Goal: Task Accomplishment & Management: Complete application form

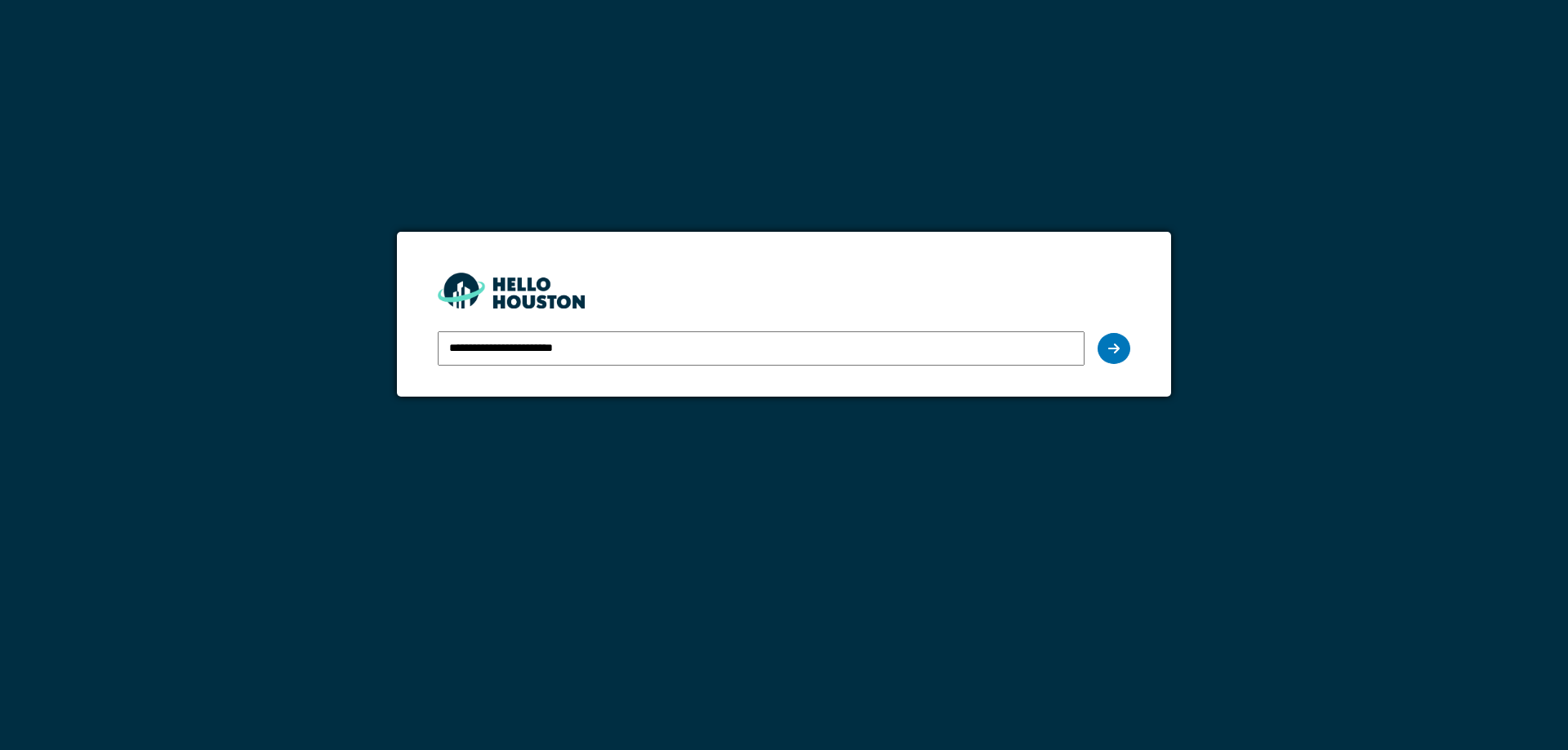
click at [1117, 350] on icon at bounding box center [1113, 348] width 12 height 13
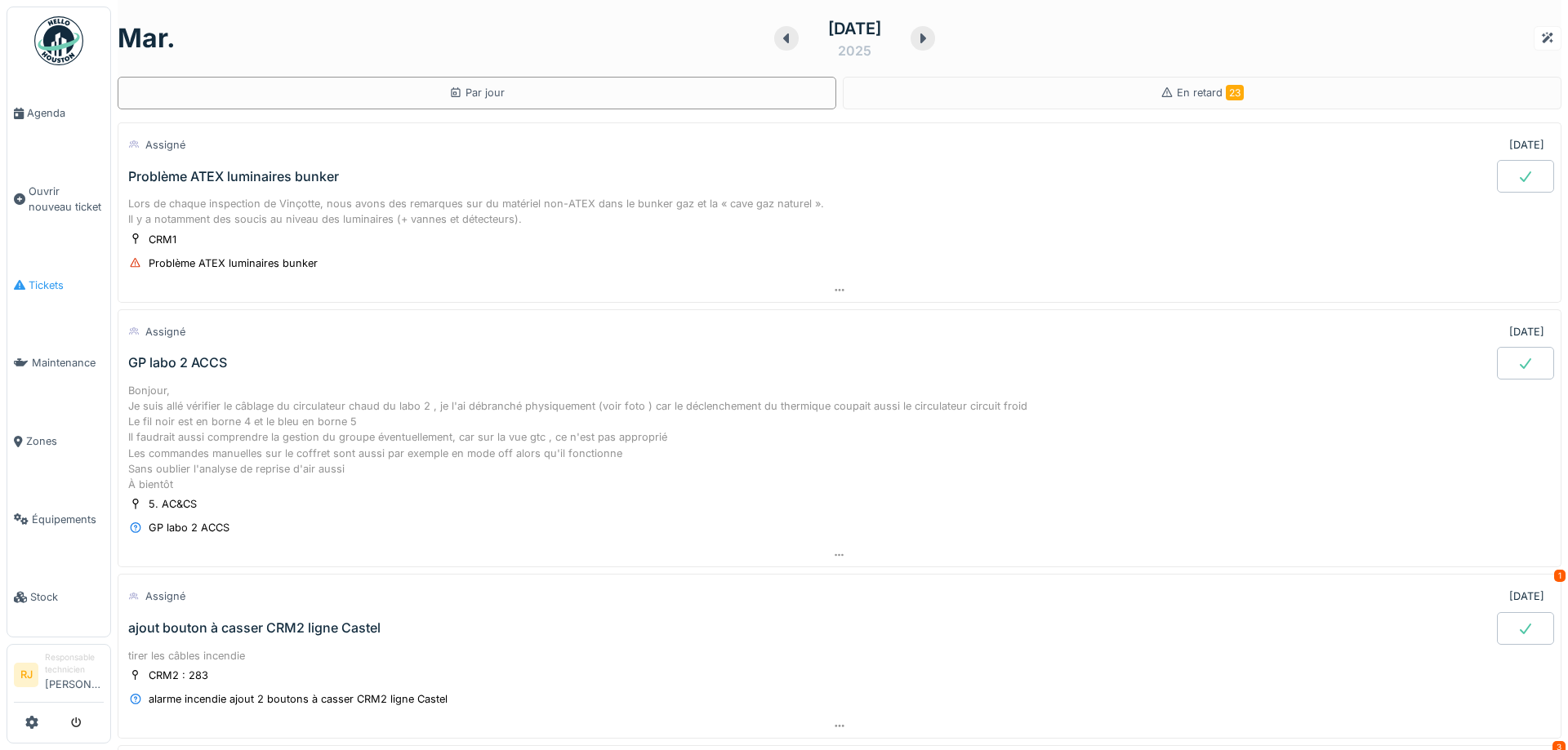
click at [28, 278] on li "Tickets" at bounding box center [58, 285] width 90 height 15
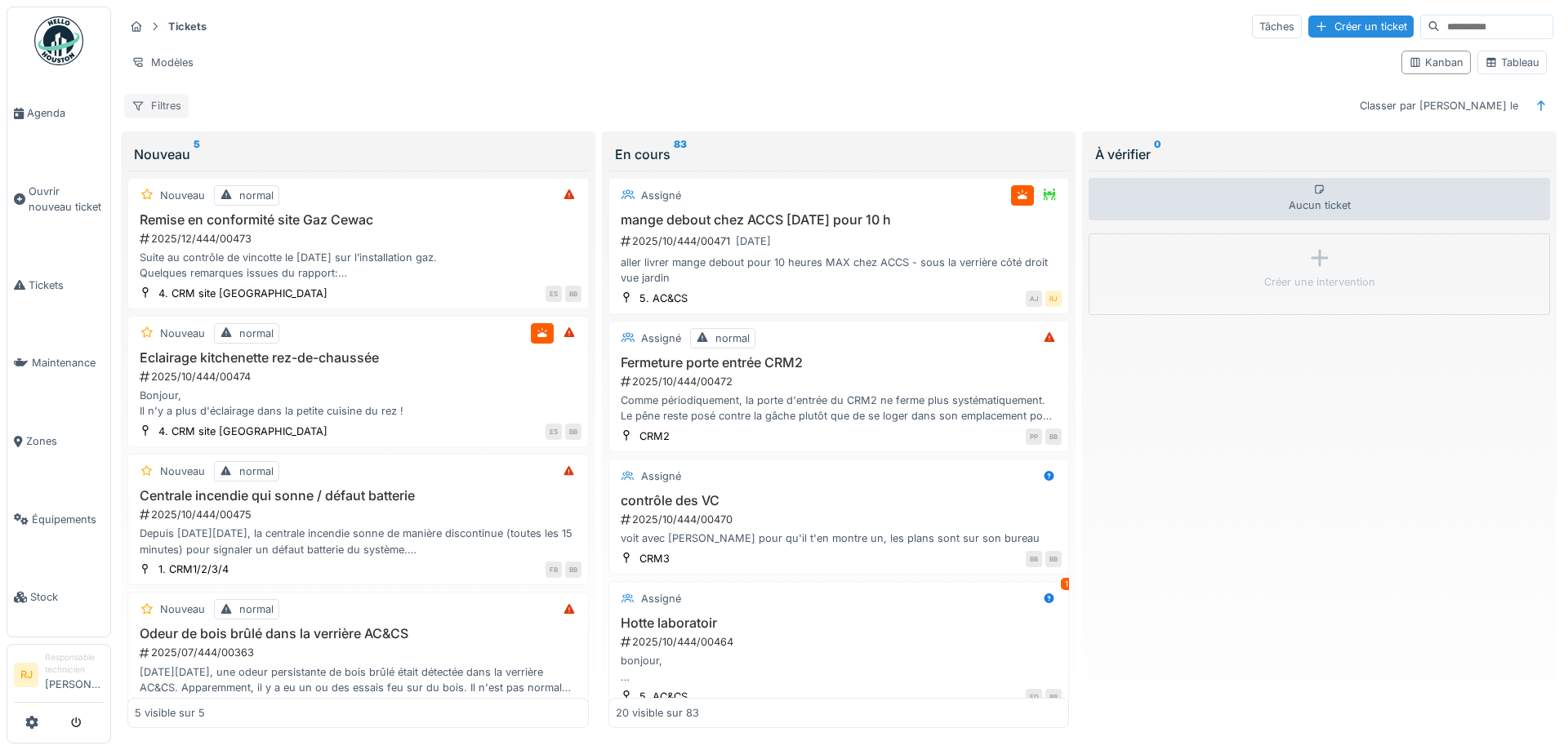
click at [181, 106] on div "Filtres" at bounding box center [156, 106] width 64 height 24
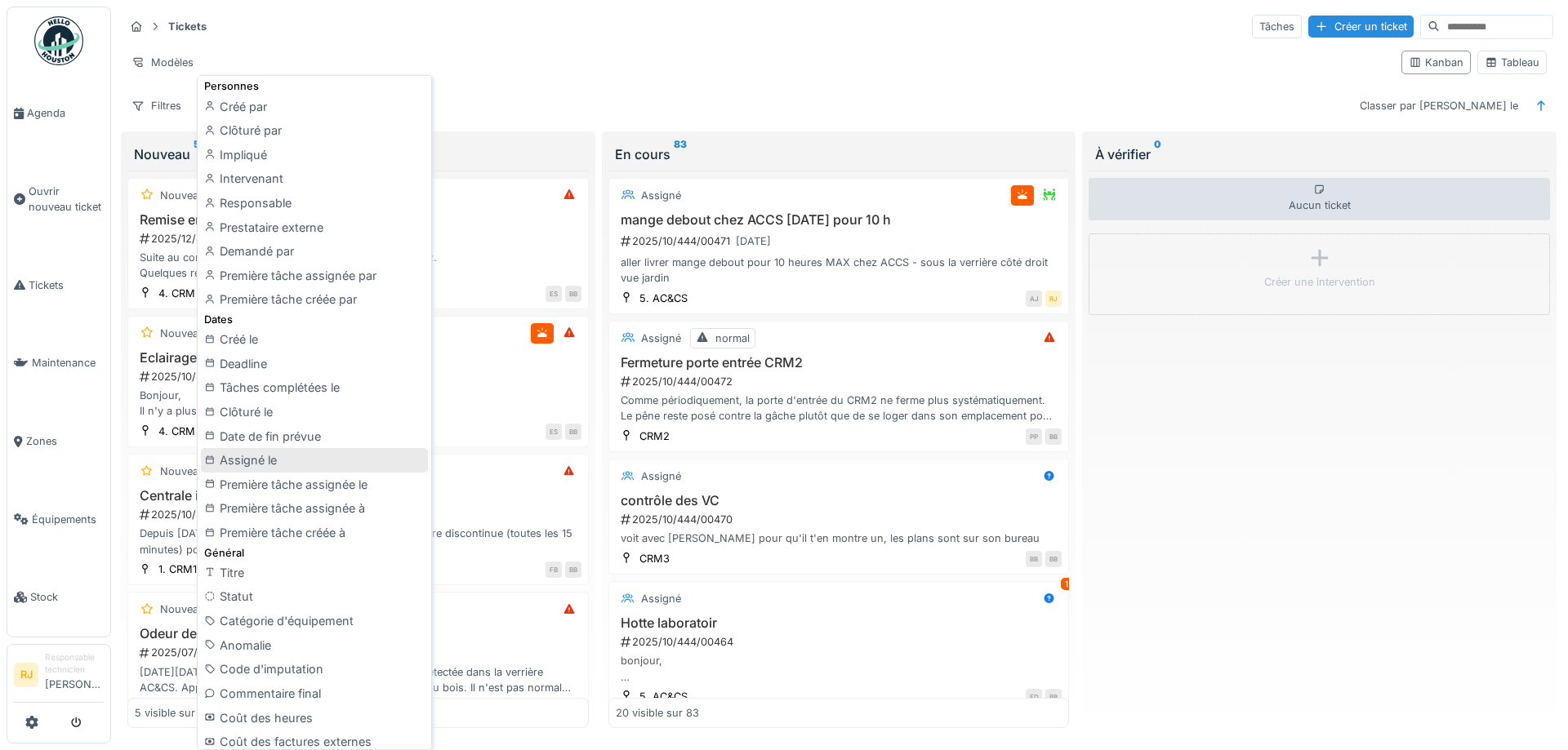
scroll to position [147, 0]
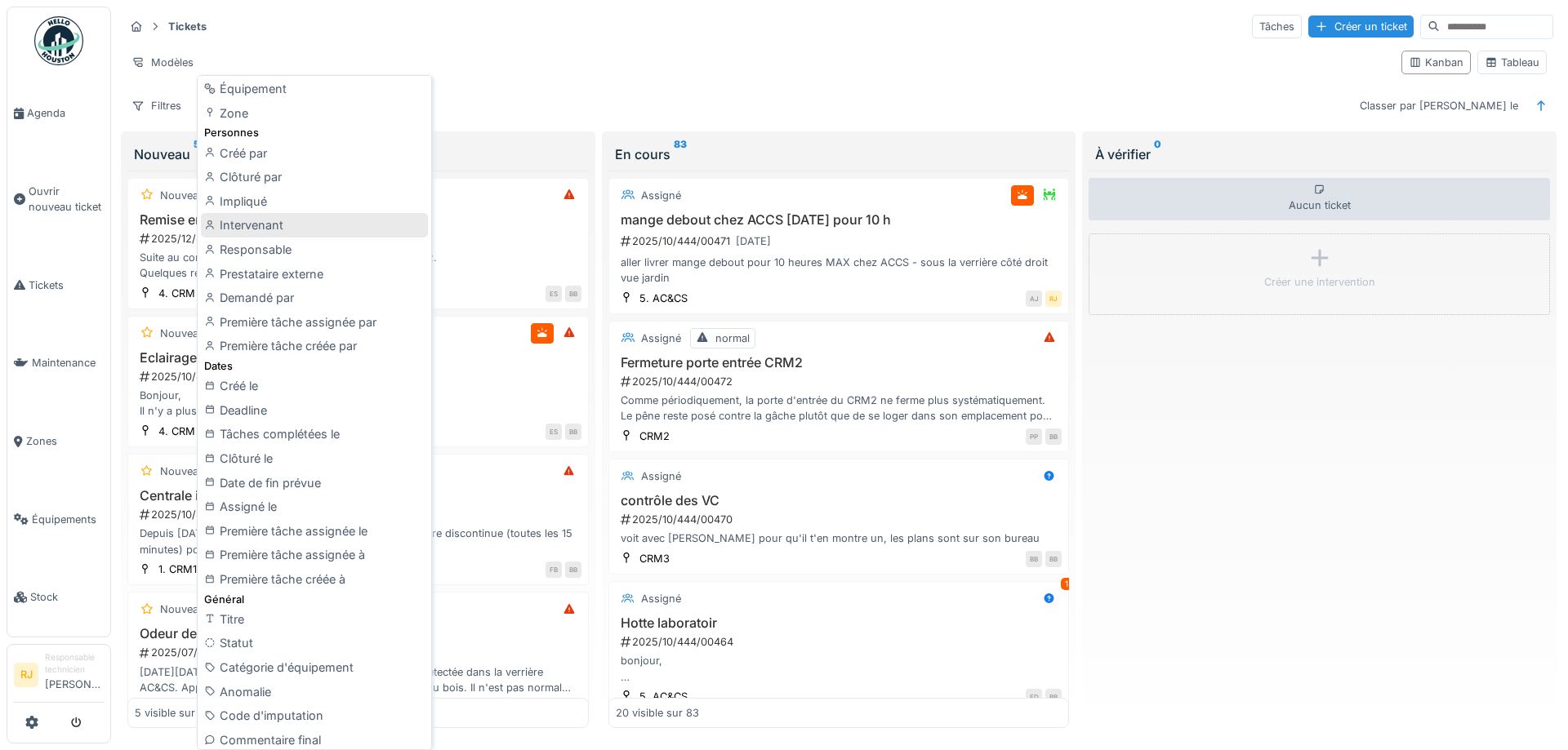
click at [275, 231] on div "Intervenant" at bounding box center [314, 225] width 227 height 24
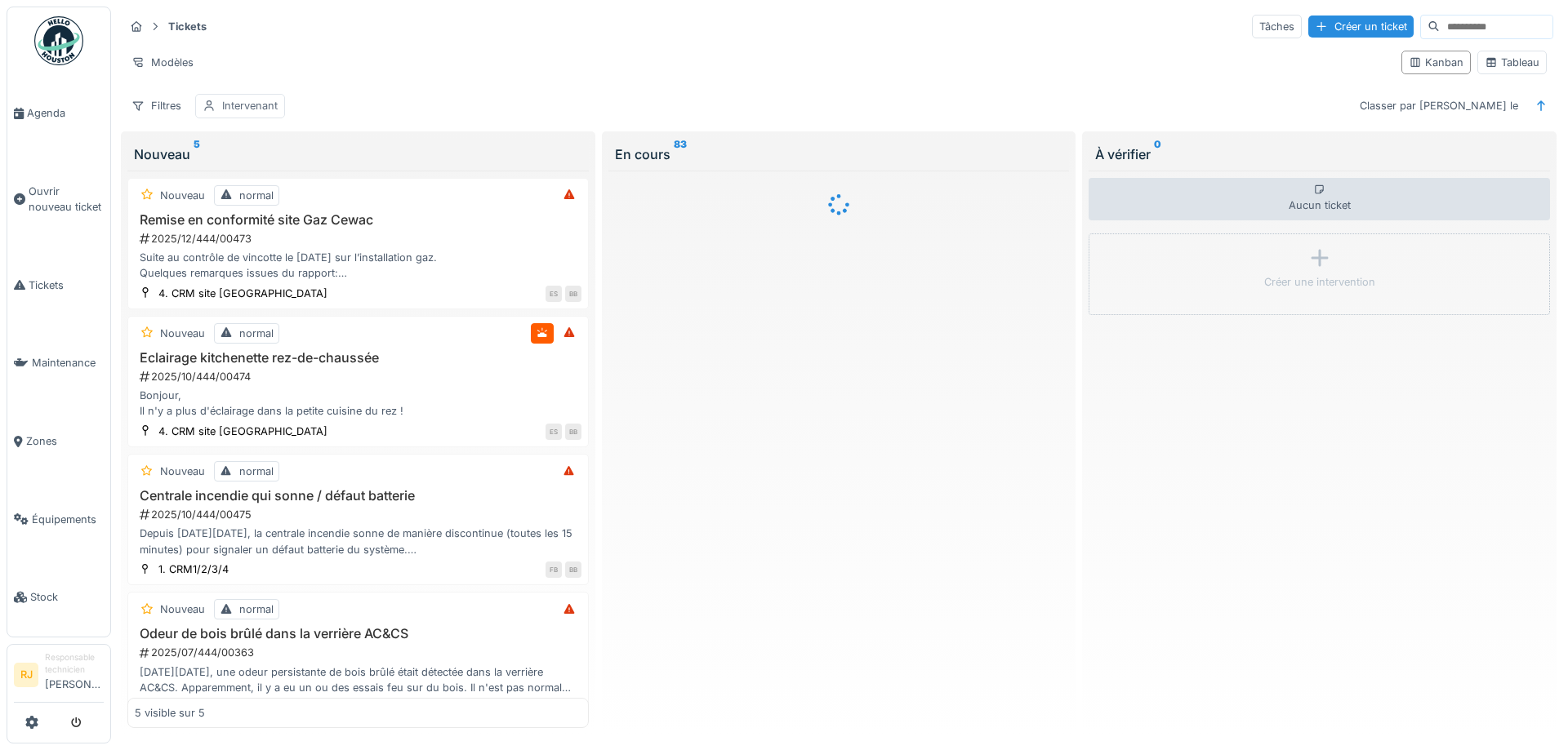
click at [240, 107] on div "Intervenant" at bounding box center [250, 106] width 56 height 15
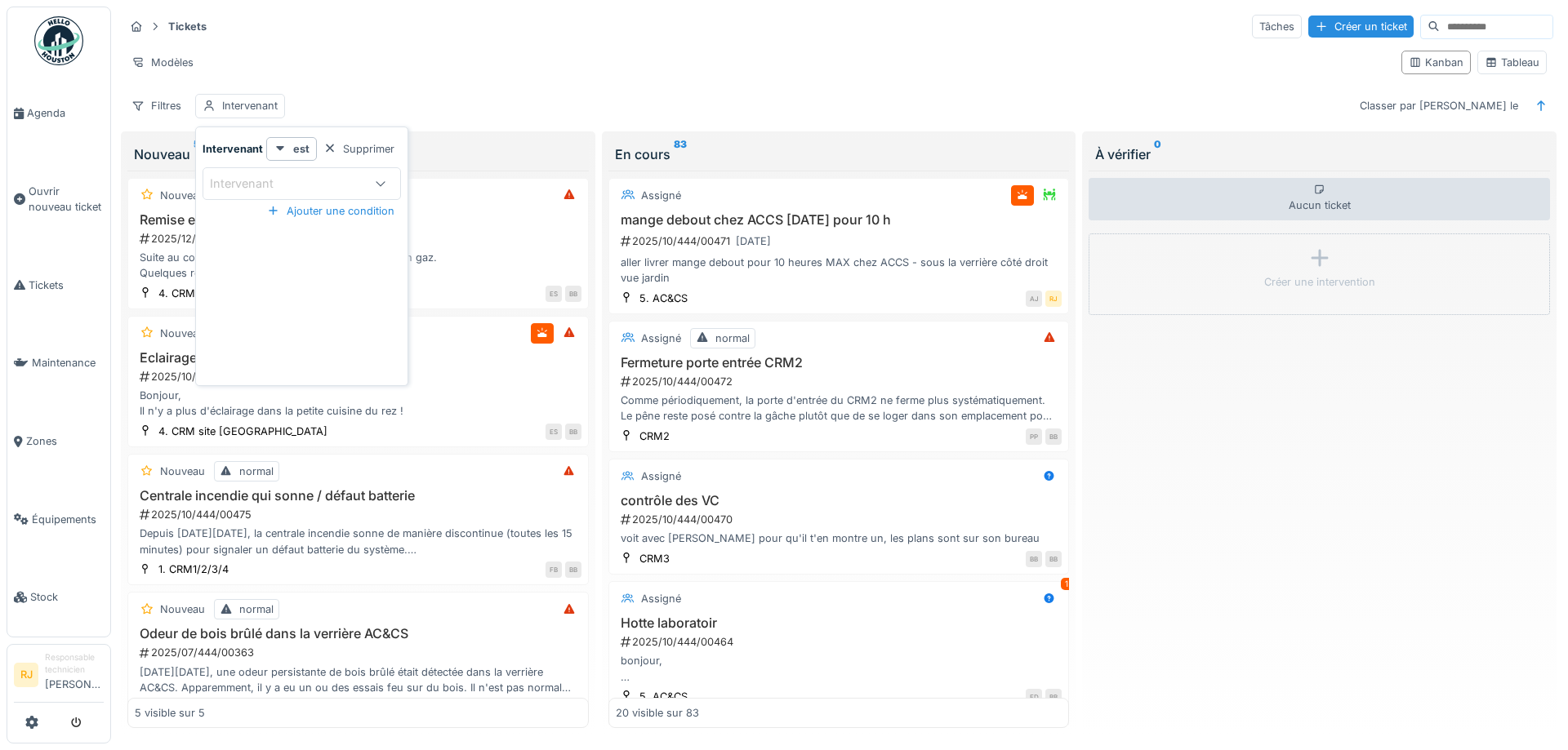
click at [251, 178] on div "Intervenant" at bounding box center [253, 183] width 86 height 18
type input "***"
click at [255, 309] on span "[PERSON_NAME]" at bounding box center [260, 308] width 96 height 18
type input "*****"
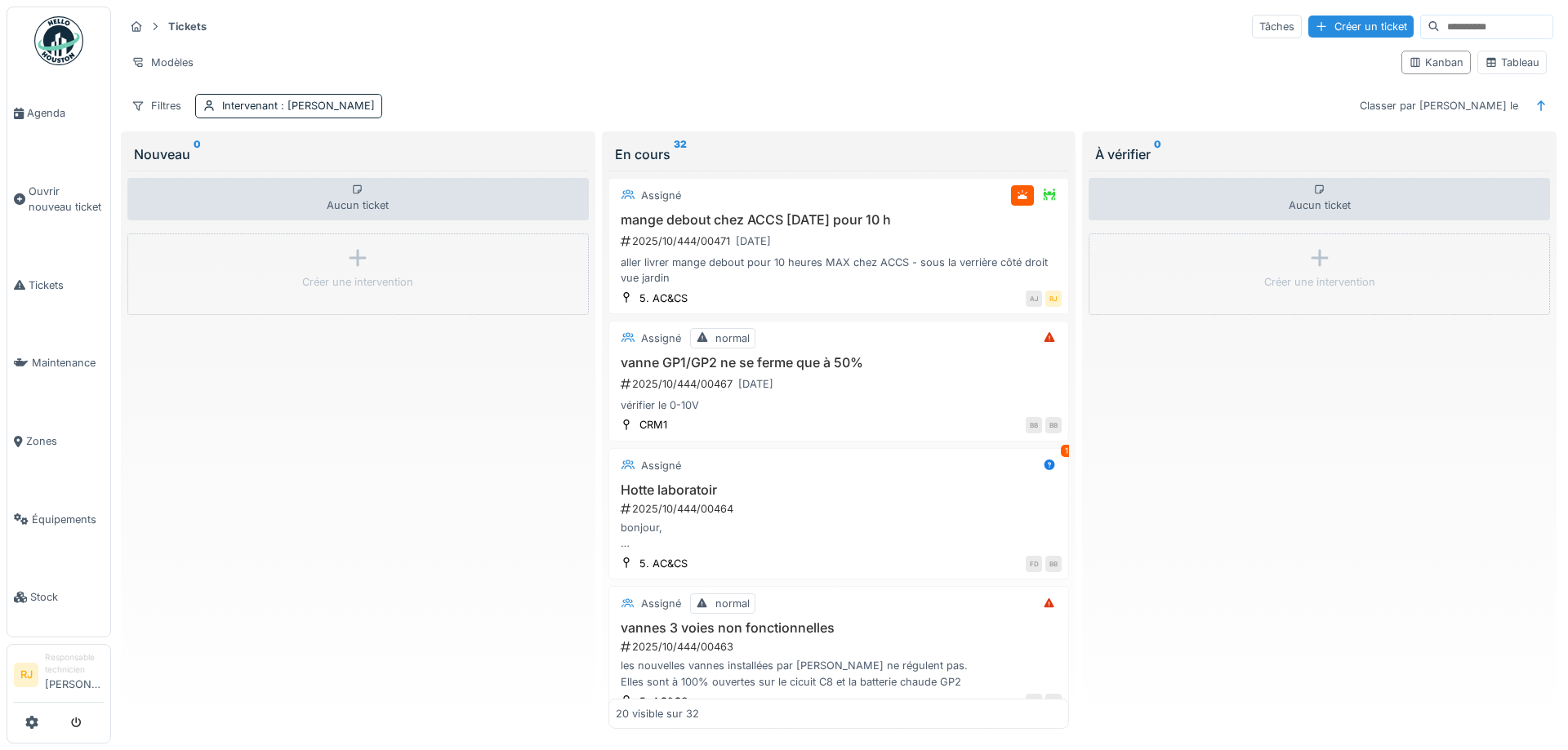
click at [541, 97] on div "Filtres Intervenant : Ronan Jurcaba Classer par Créé le" at bounding box center [838, 106] width 1429 height 24
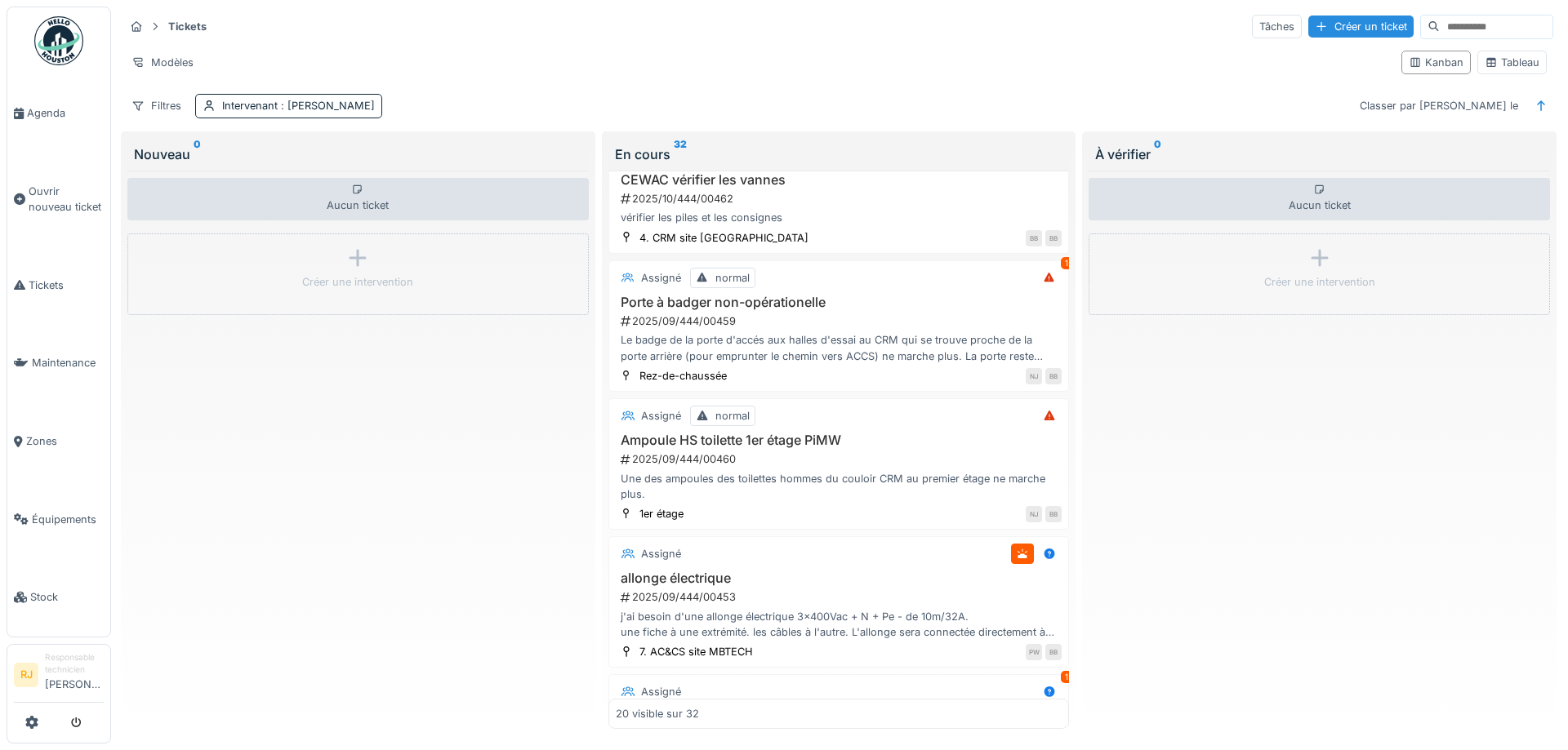
scroll to position [588, 0]
click at [788, 351] on div "Le badge de la porte d'accés aux halles d'essai au CRM qui se trouve proche de …" at bounding box center [839, 345] width 447 height 31
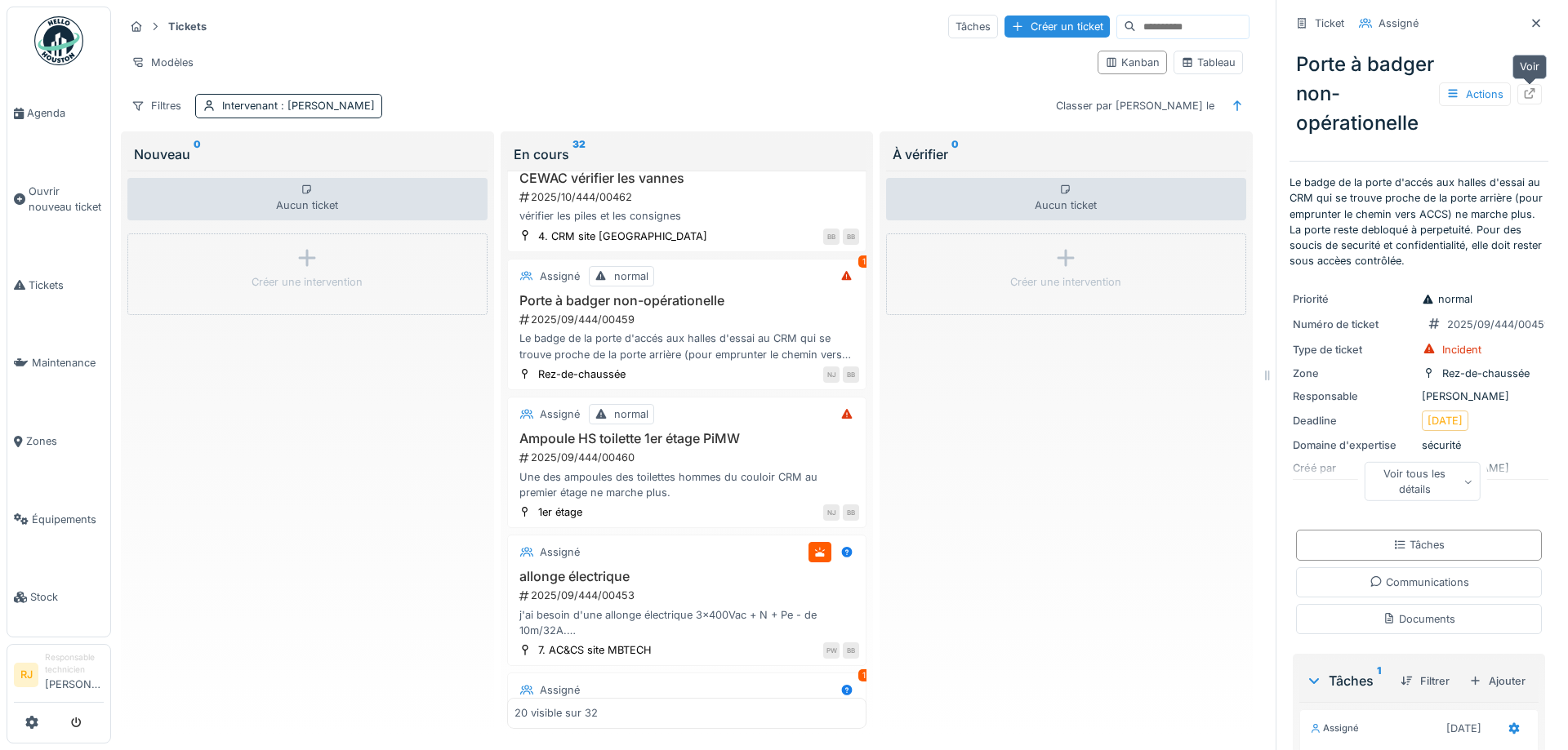
click at [1531, 94] on icon at bounding box center [1528, 93] width 13 height 11
click at [669, 443] on h3 "Ampoule HS toilette 1er étage PiMW" at bounding box center [687, 438] width 346 height 15
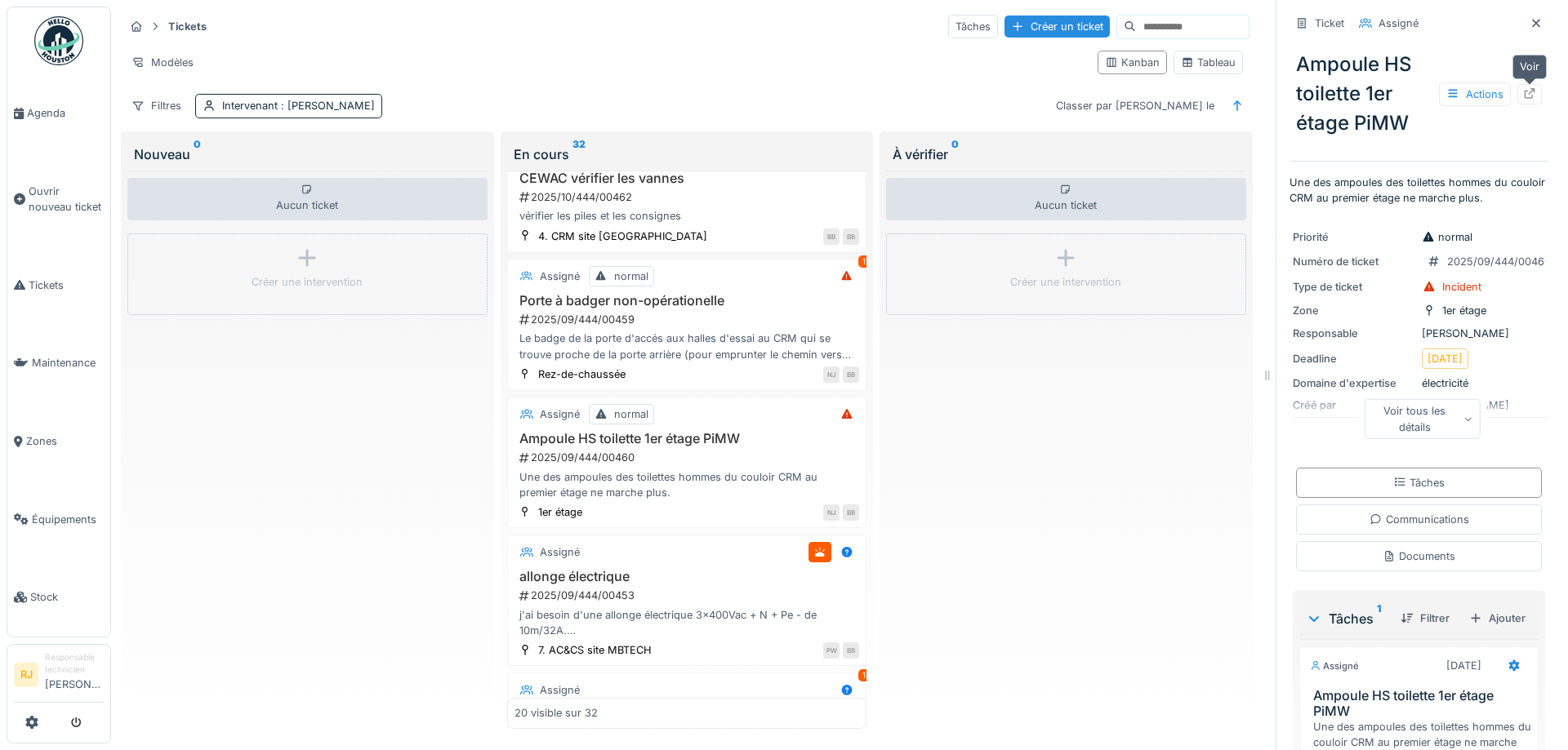
click at [1535, 98] on icon at bounding box center [1528, 93] width 13 height 11
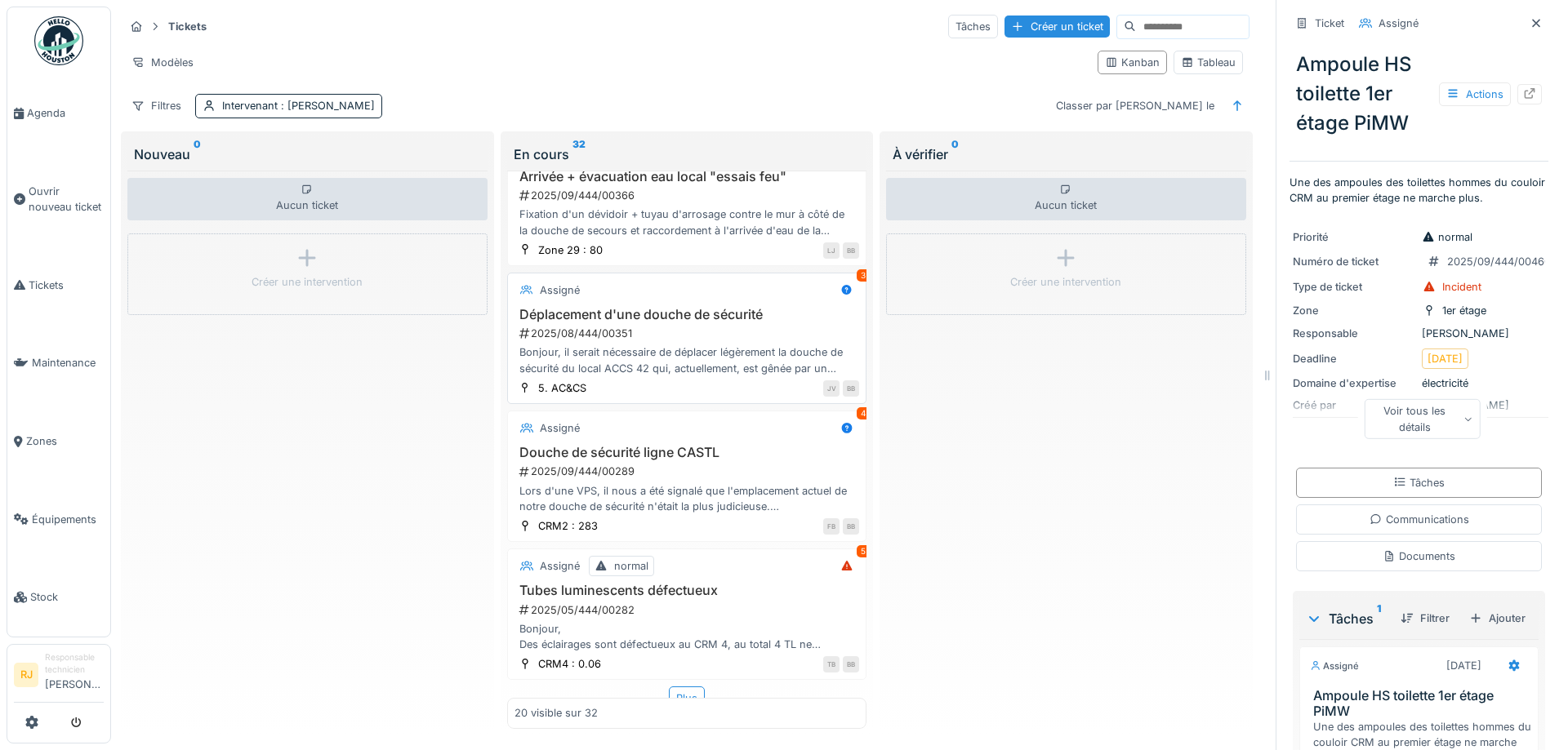
scroll to position [2291, 0]
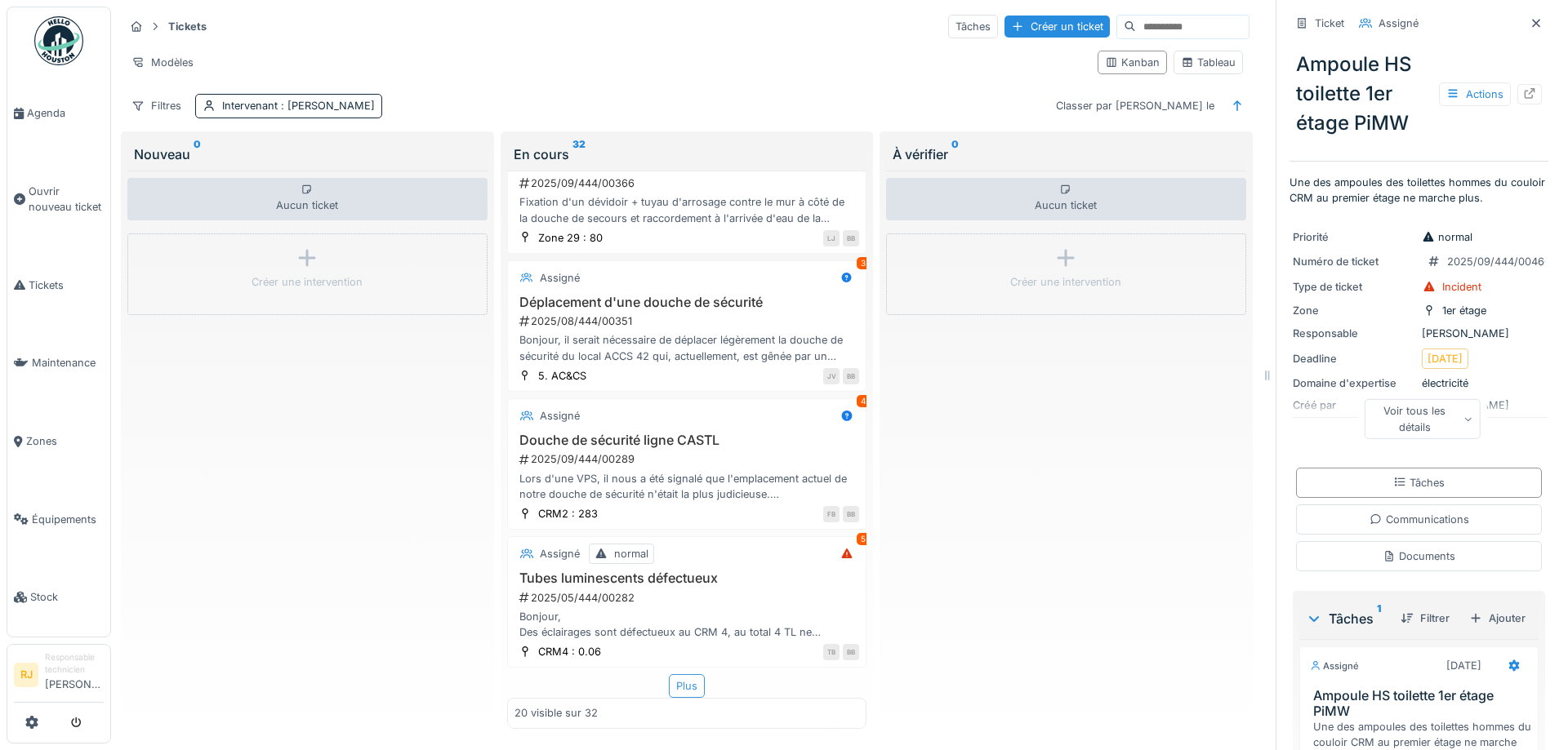
click at [700, 692] on div "Plus" at bounding box center [687, 686] width 36 height 24
click at [672, 585] on h3 "Tubes luminescents défectueux" at bounding box center [687, 578] width 346 height 15
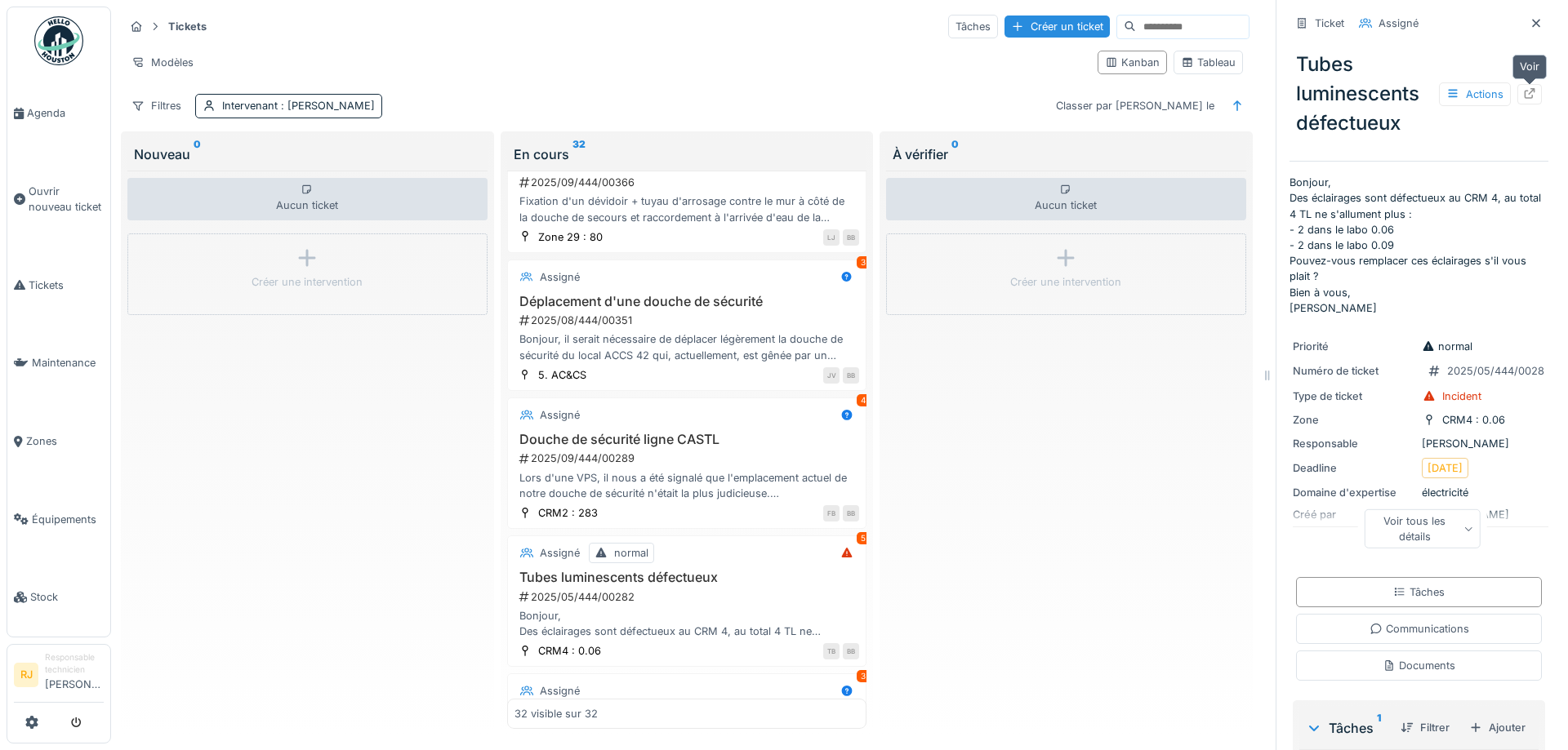
click at [1528, 95] on icon at bounding box center [1528, 93] width 13 height 11
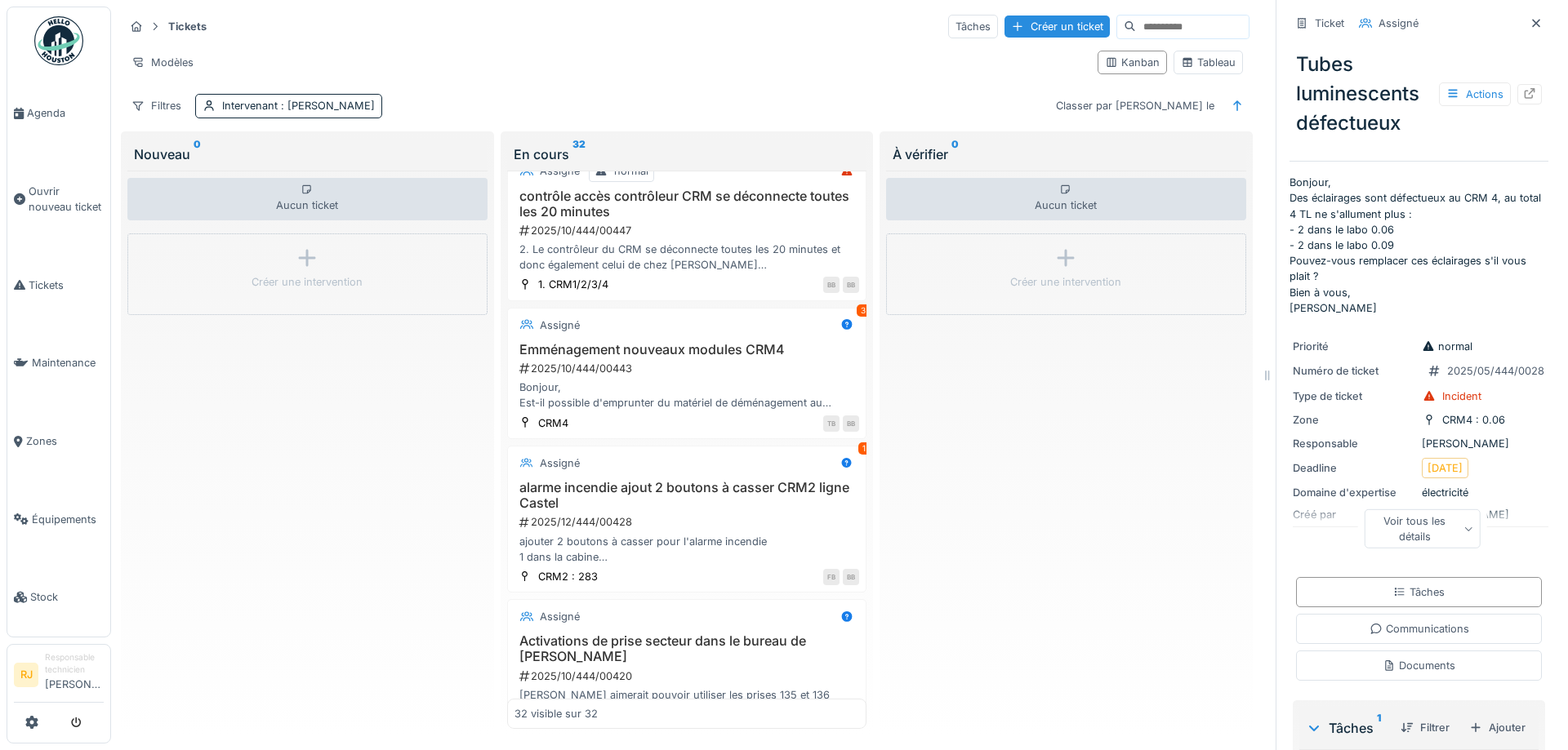
scroll to position [1249, 0]
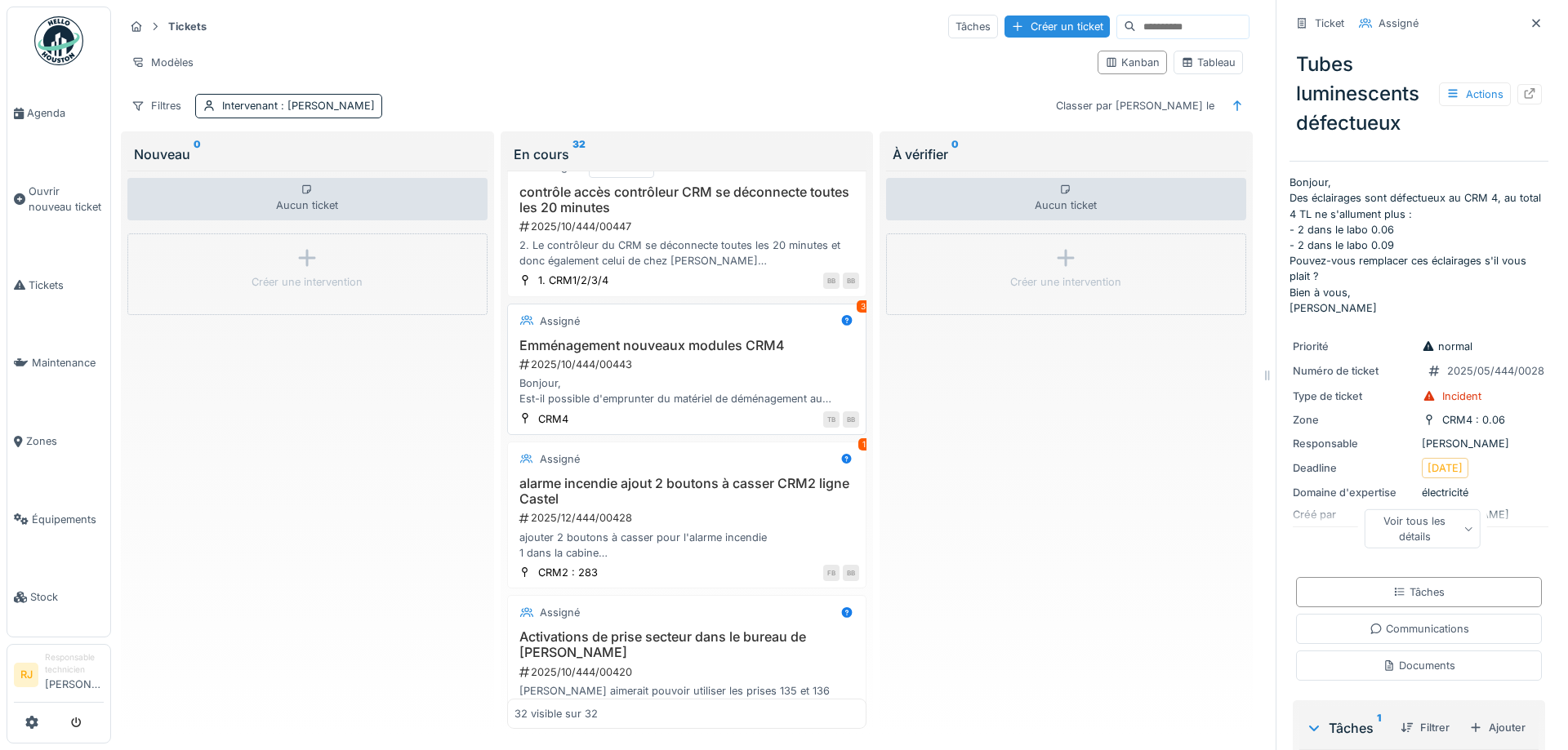
click at [712, 347] on h3 "Emménagement nouveaux modules CRM4" at bounding box center [687, 345] width 346 height 15
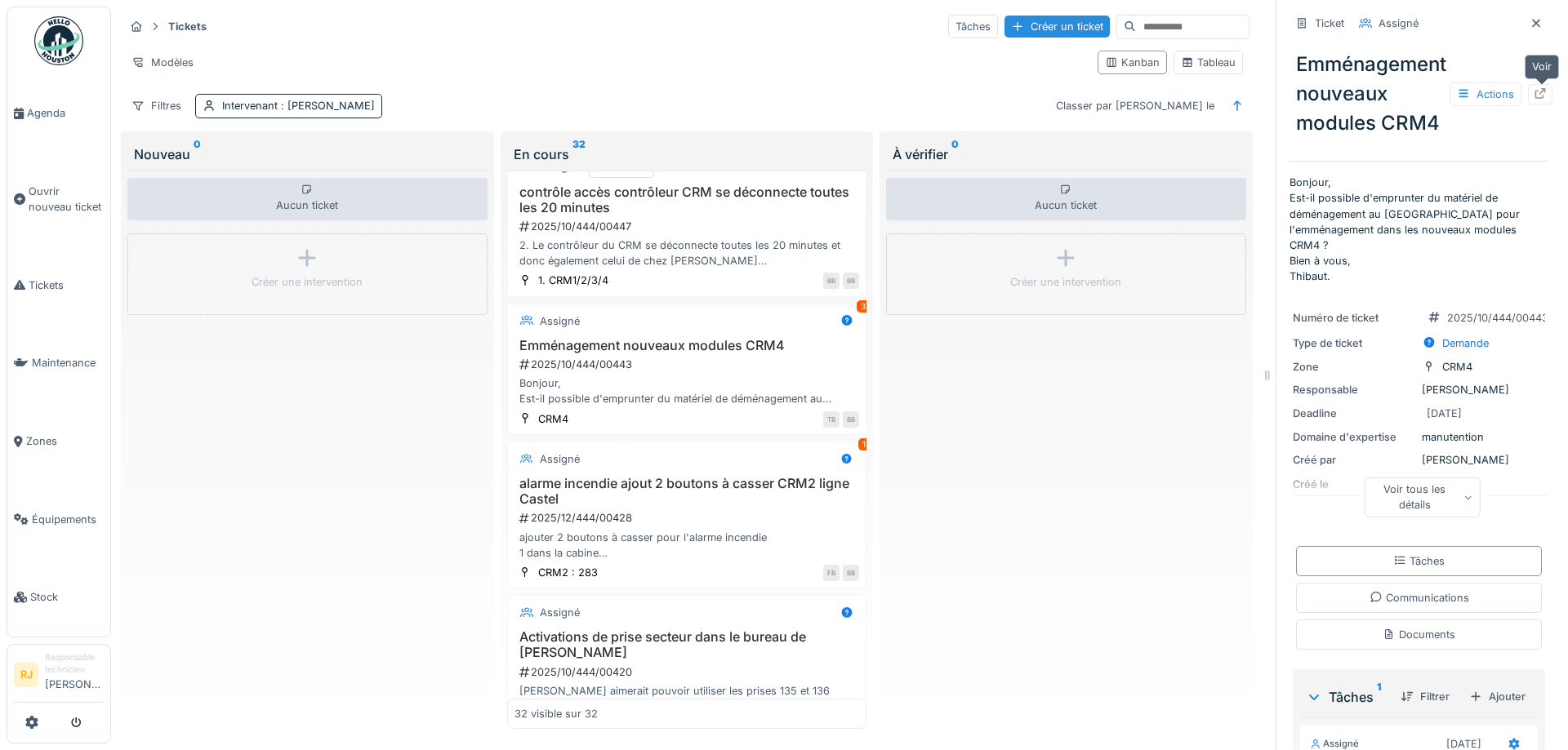
click at [1549, 91] on div at bounding box center [1539, 95] width 24 height 20
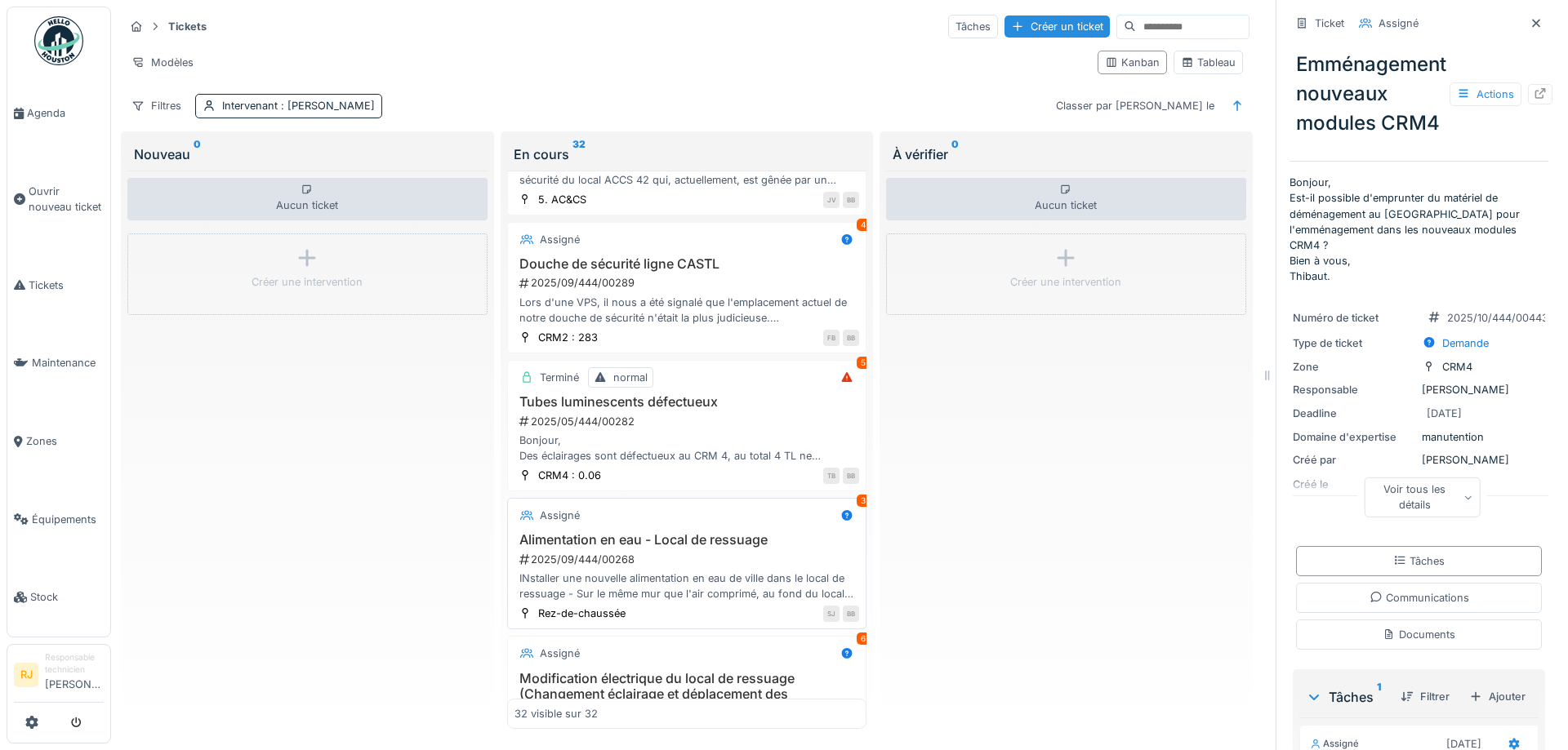
scroll to position [2497, 0]
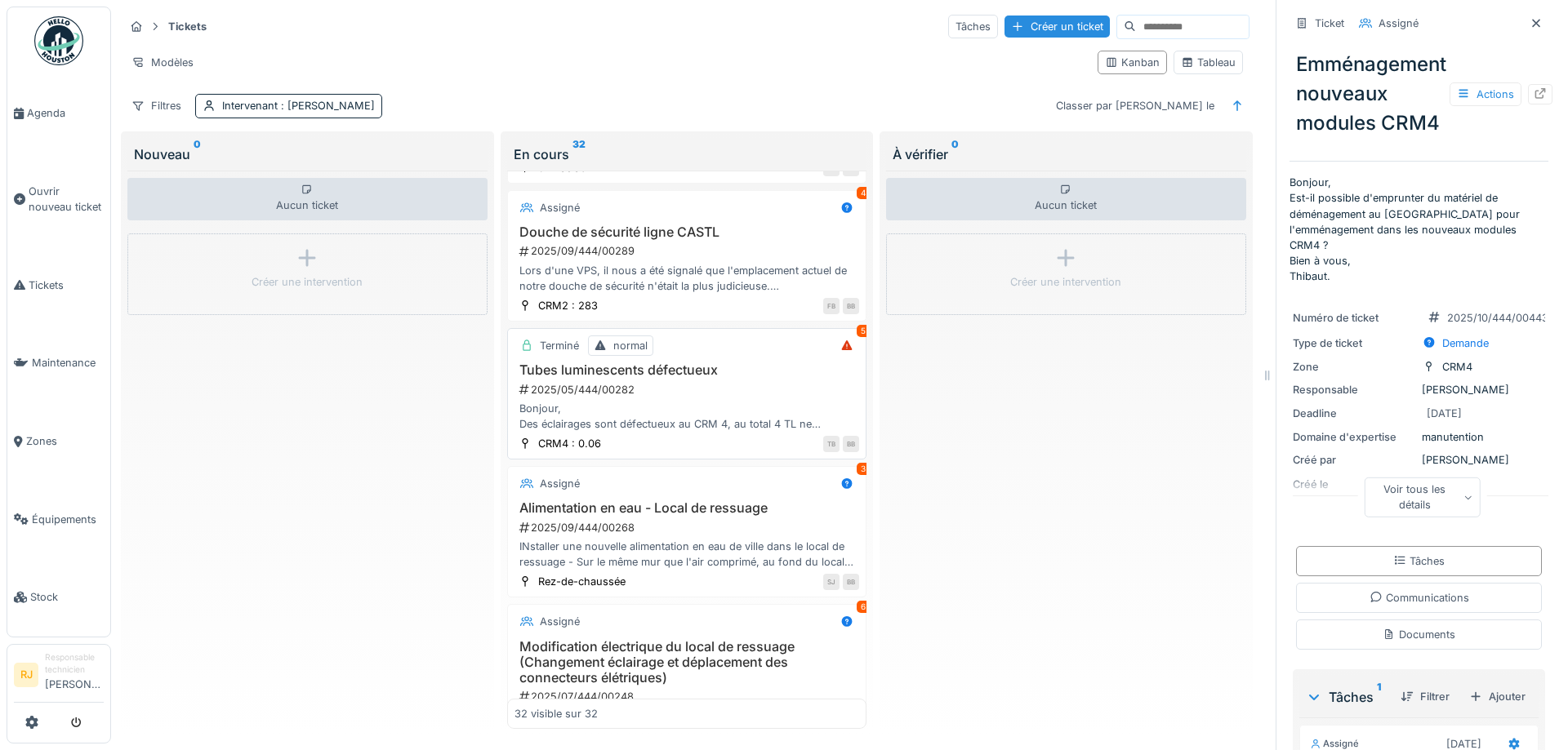
click at [637, 386] on div "2025/05/444/00282" at bounding box center [689, 389] width 342 height 15
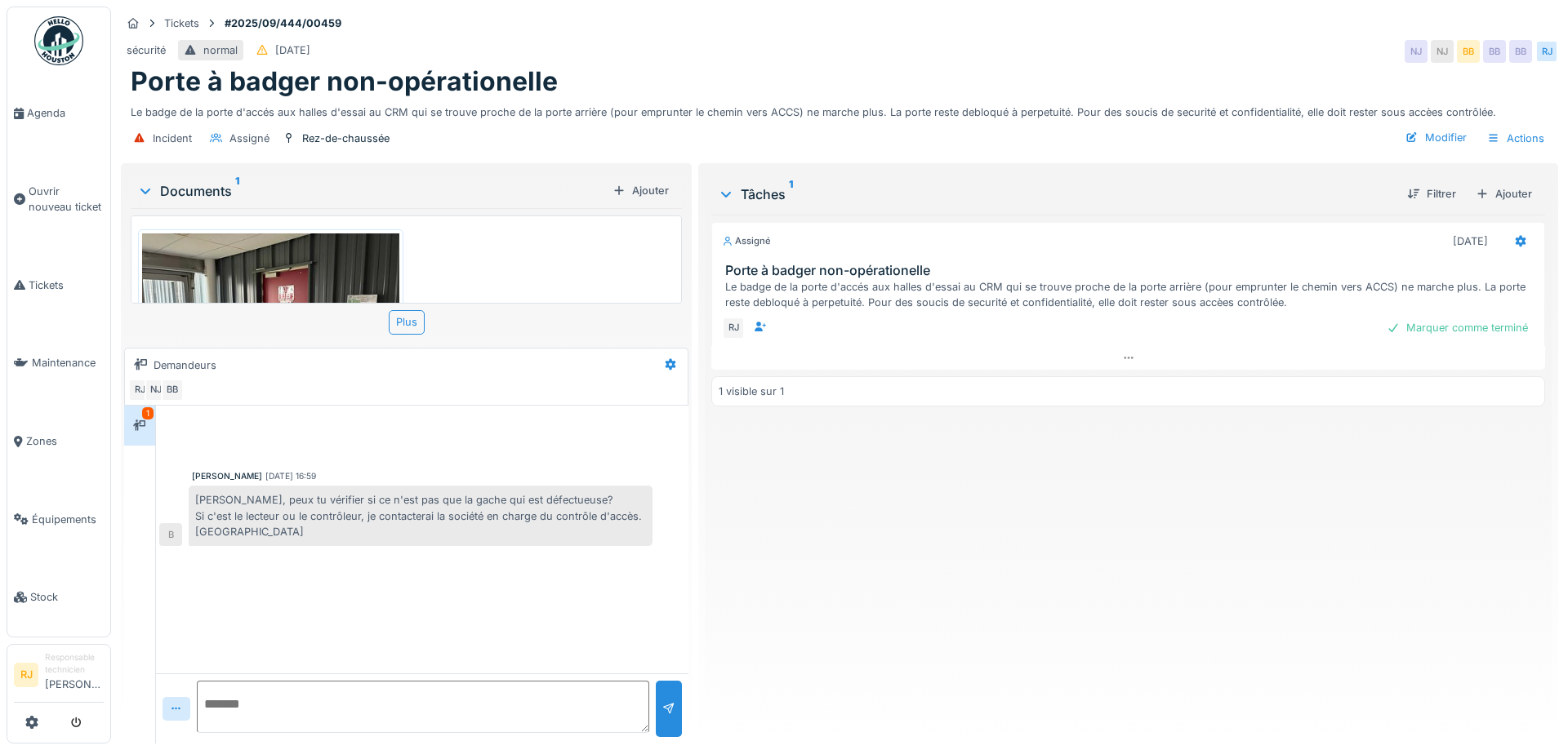
click at [334, 275] on img at bounding box center [270, 329] width 257 height 193
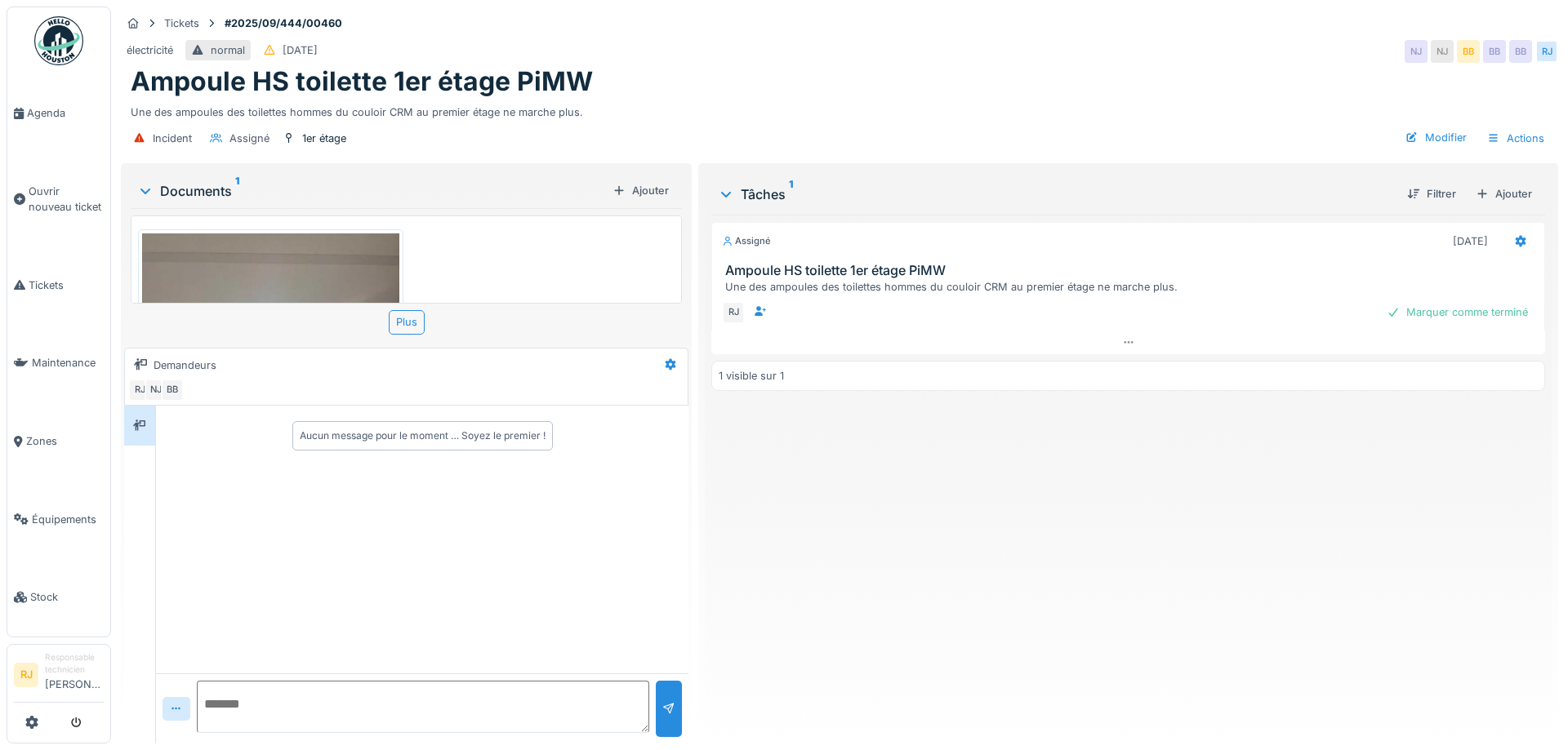
click at [357, 285] on img at bounding box center [270, 404] width 257 height 342
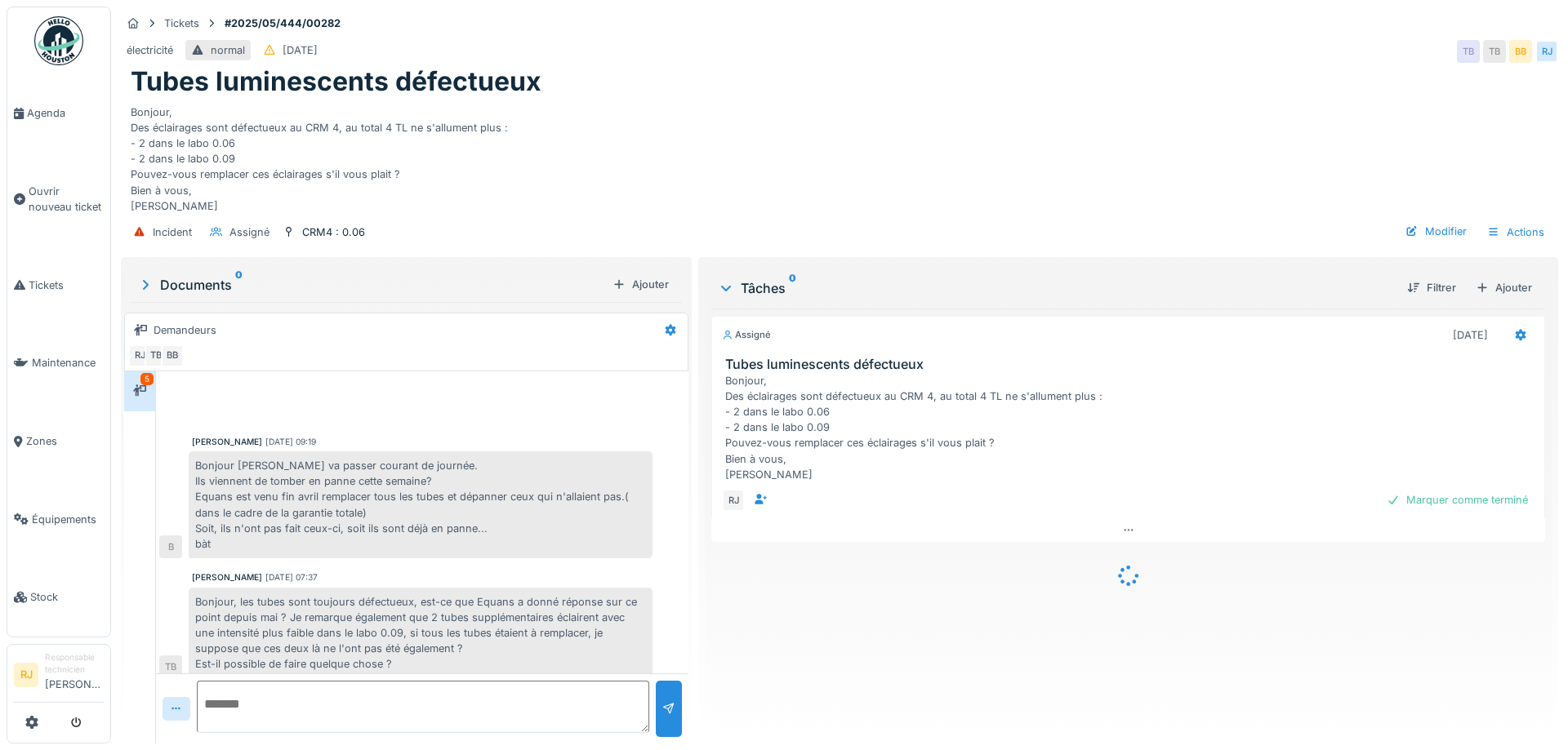
scroll to position [261, 0]
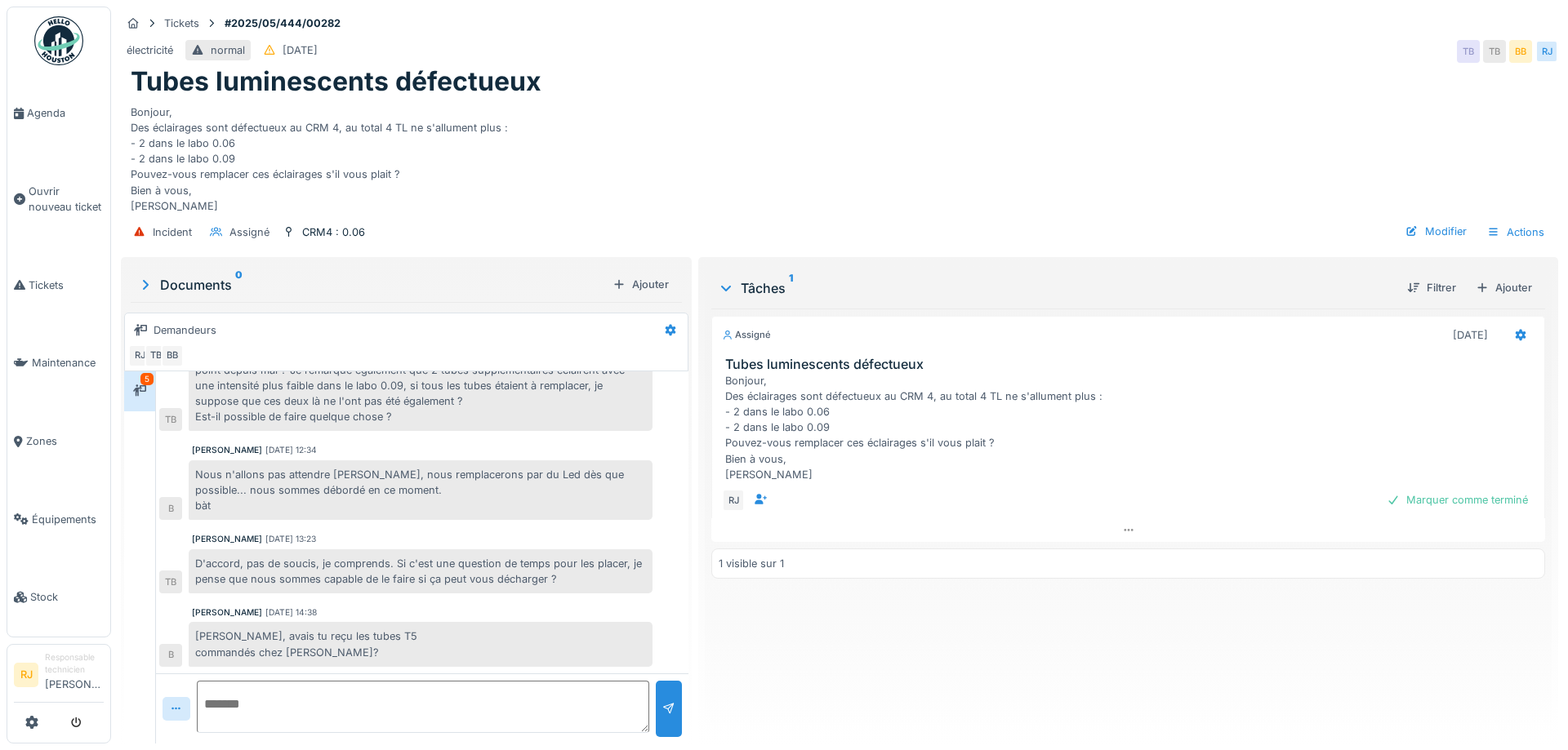
click at [291, 693] on textarea at bounding box center [422, 707] width 452 height 52
type textarea "**********"
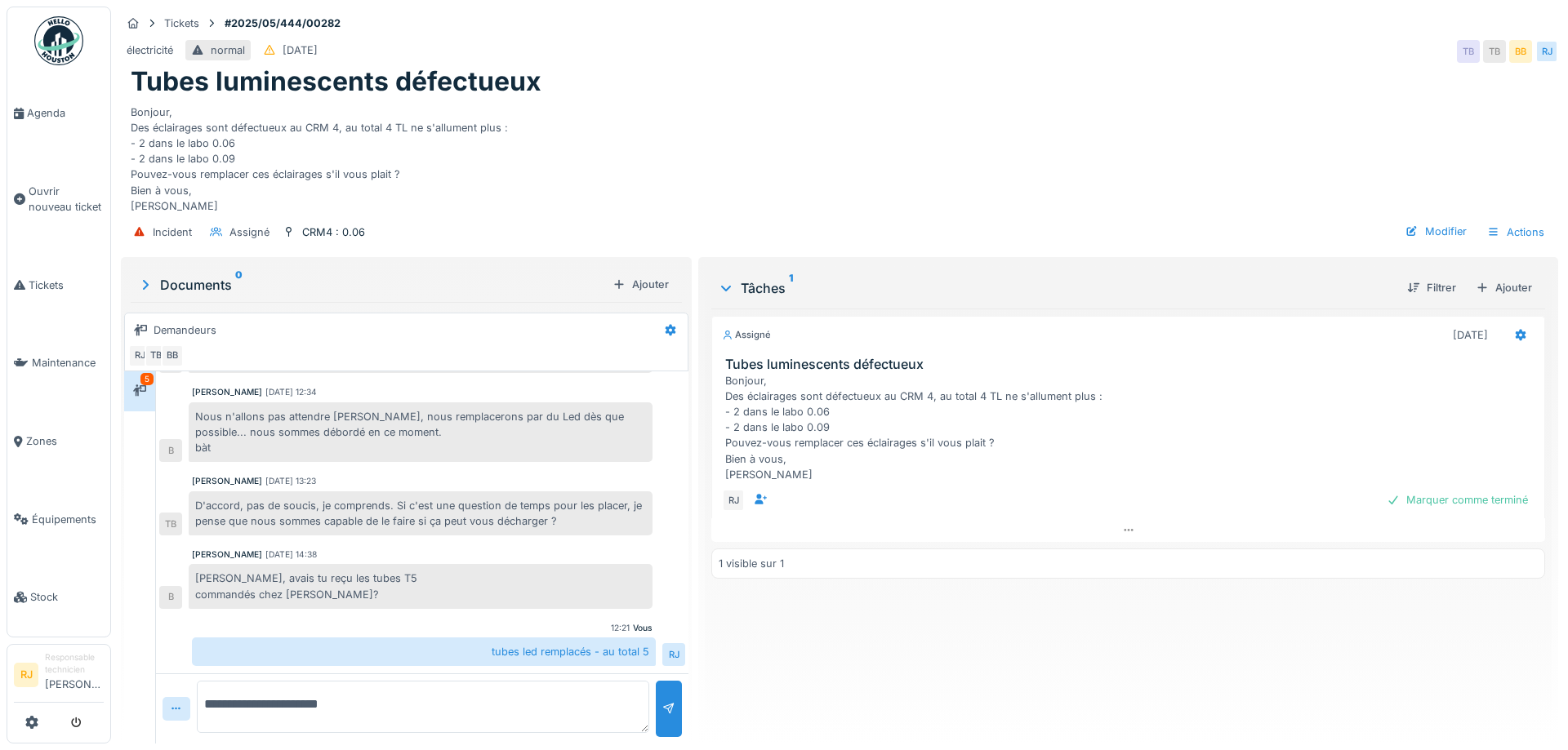
type textarea "**********"
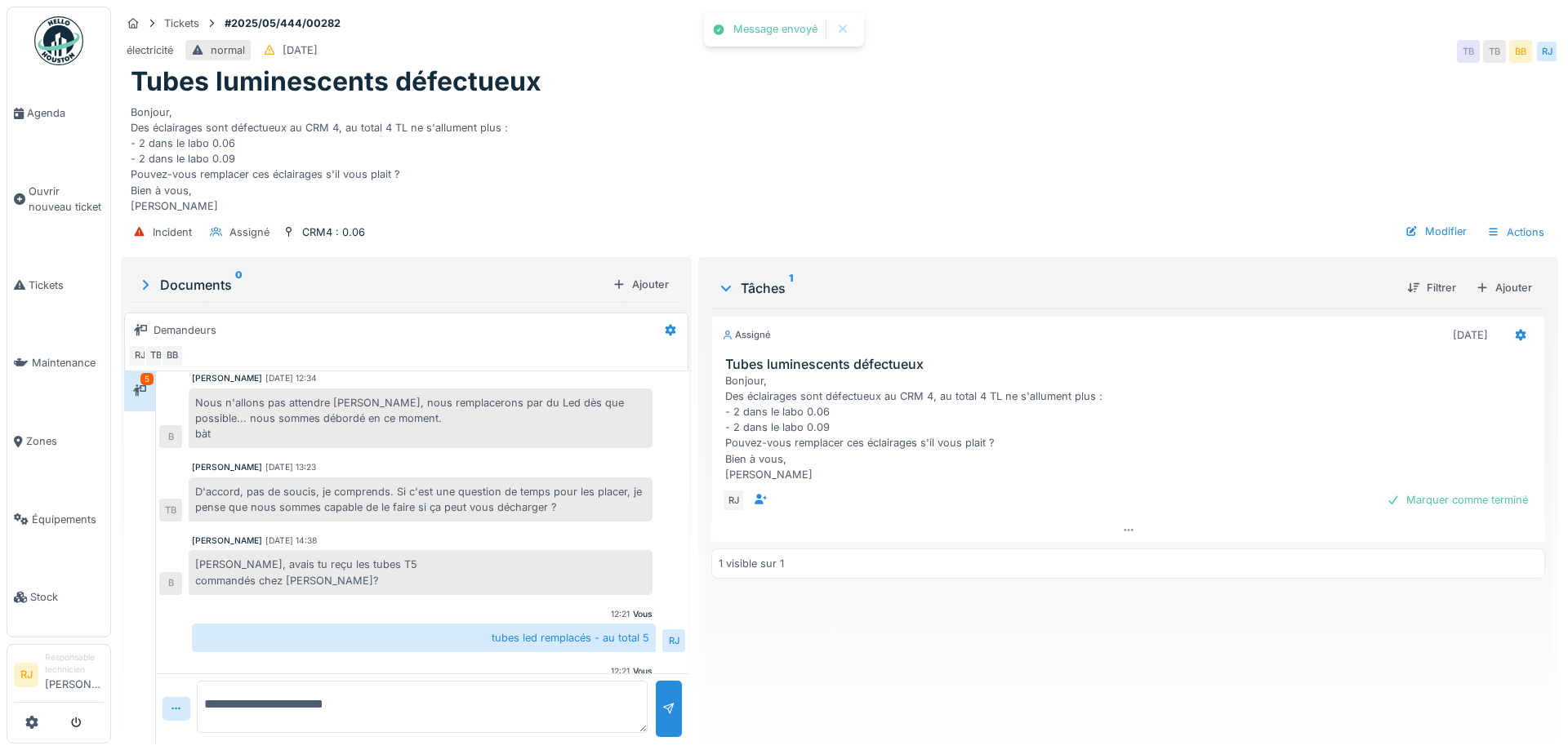
scroll to position [378, 0]
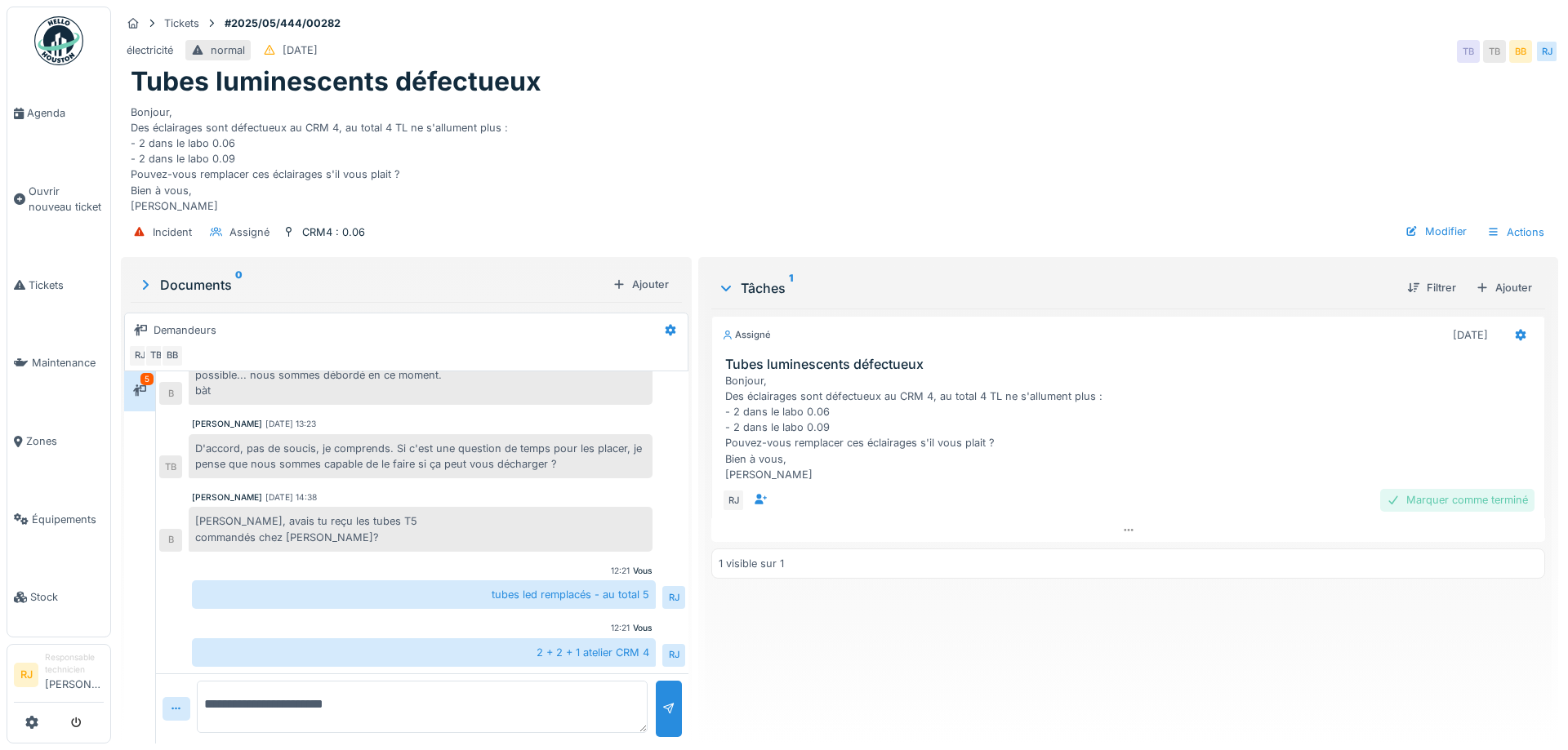
click at [1469, 500] on div "Marquer comme terminé" at bounding box center [1456, 500] width 155 height 22
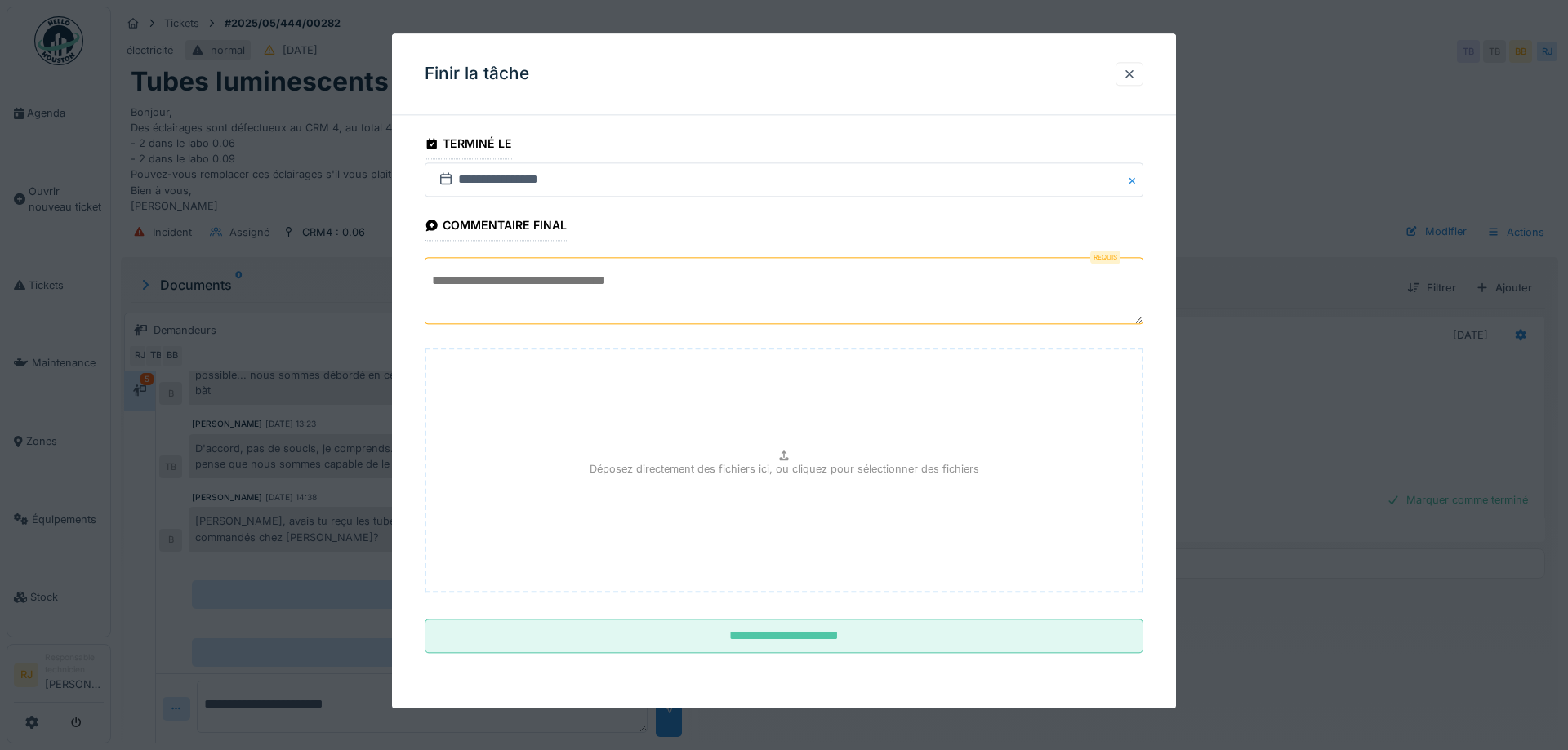
click at [520, 264] on textarea at bounding box center [784, 291] width 718 height 67
type textarea "**"
click at [813, 655] on fieldset "**********" at bounding box center [784, 397] width 718 height 538
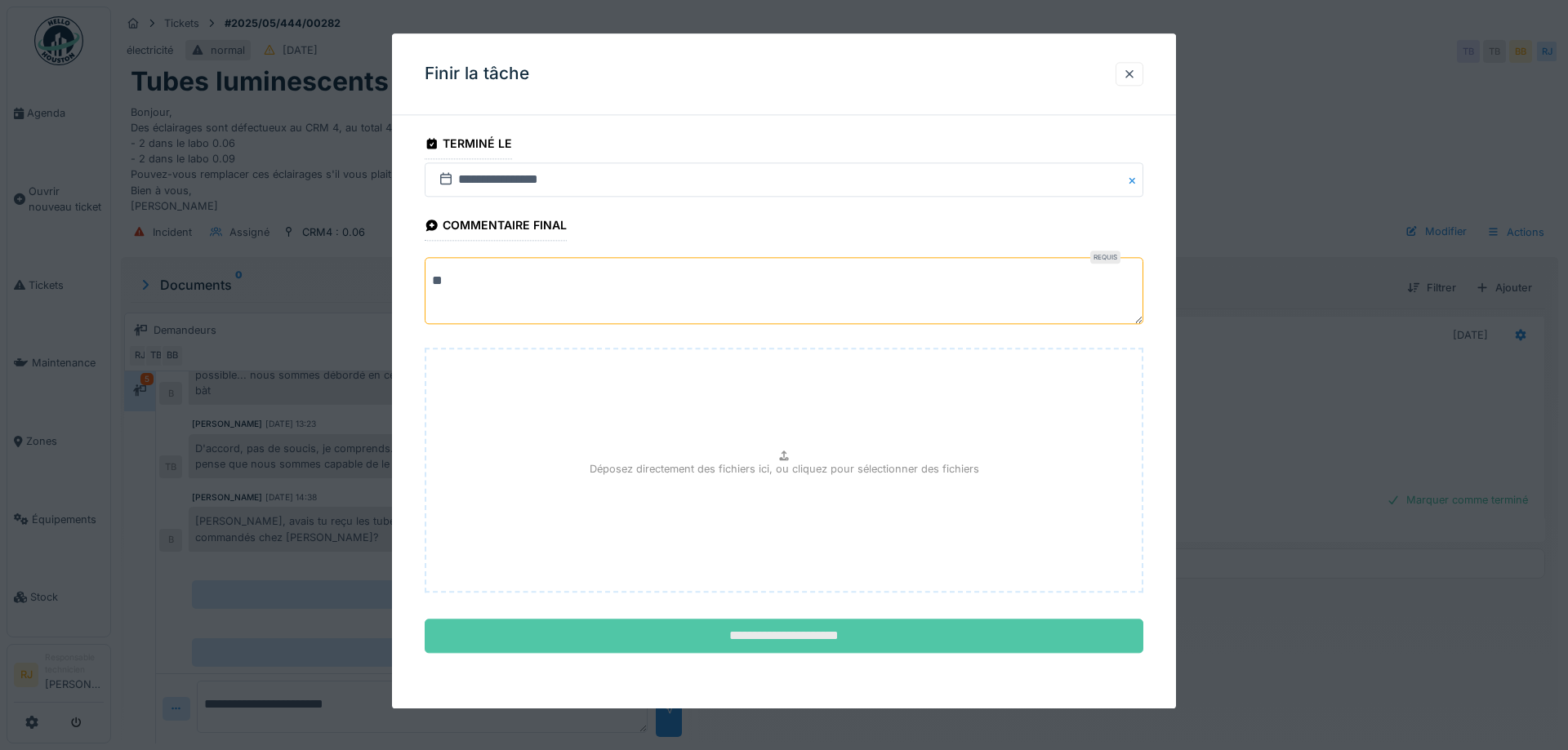
click at [813, 635] on input "**********" at bounding box center [784, 637] width 718 height 35
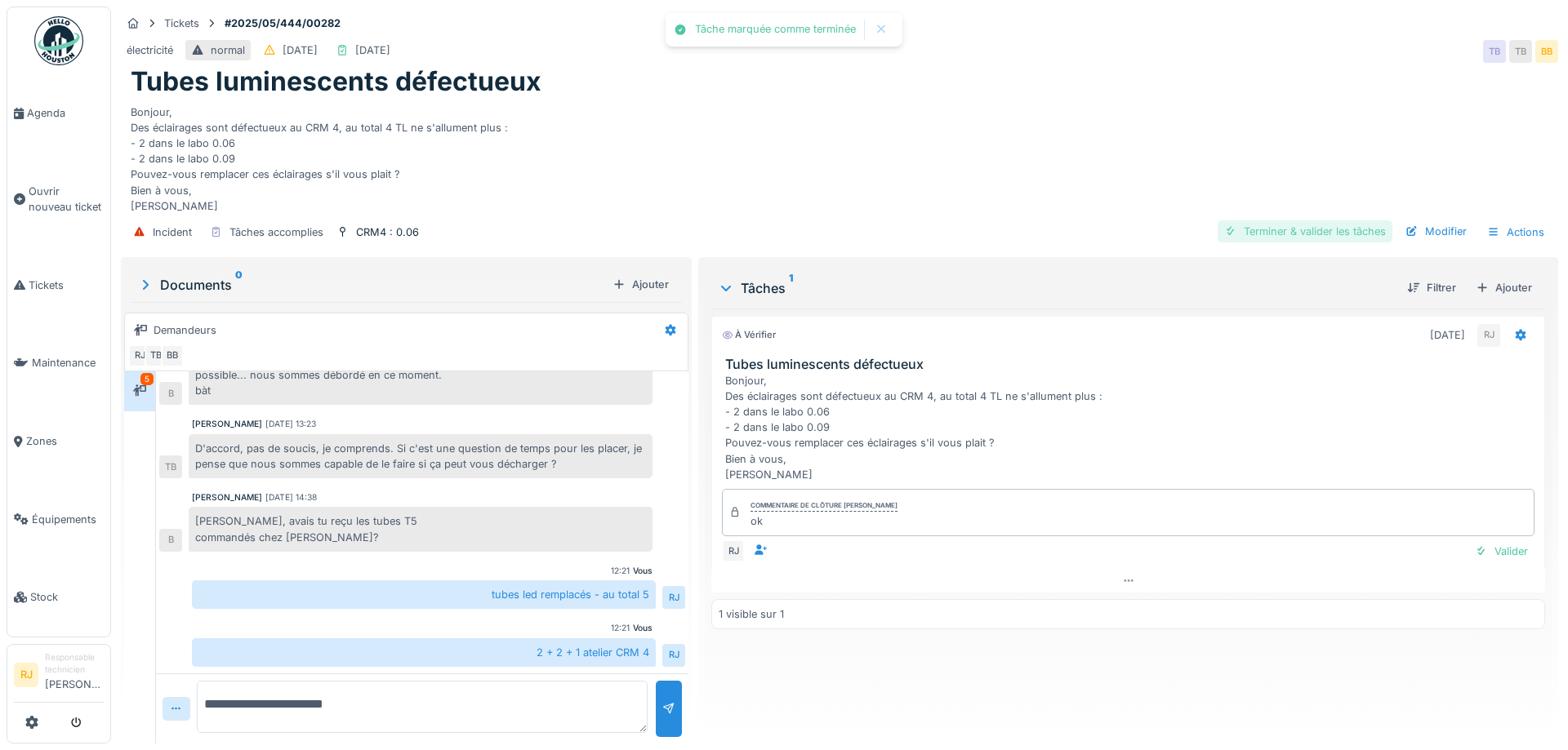
click at [1298, 233] on div "Terminer & valider les tâches" at bounding box center [1304, 231] width 175 height 22
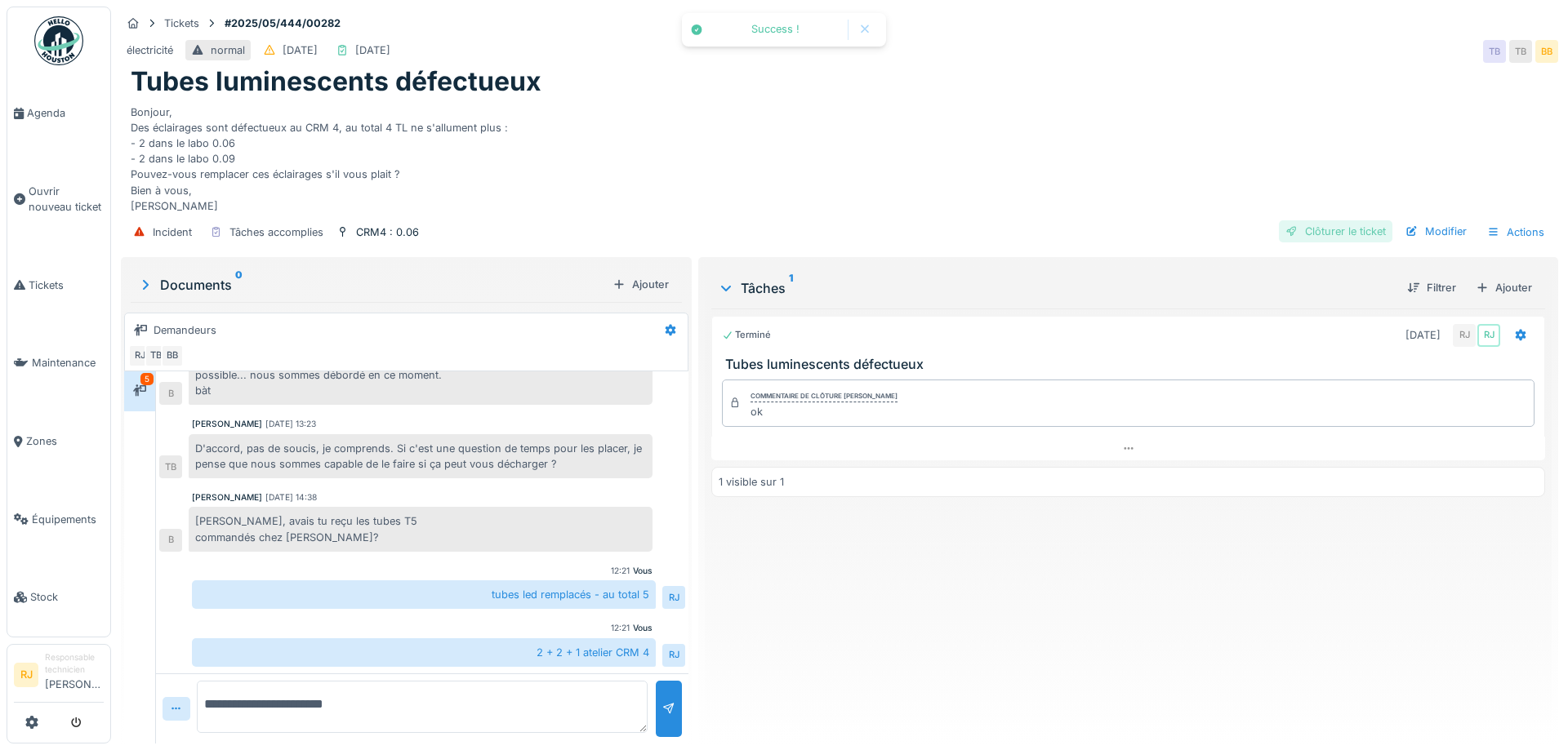
click at [1309, 233] on div "Clôturer le ticket" at bounding box center [1335, 231] width 113 height 22
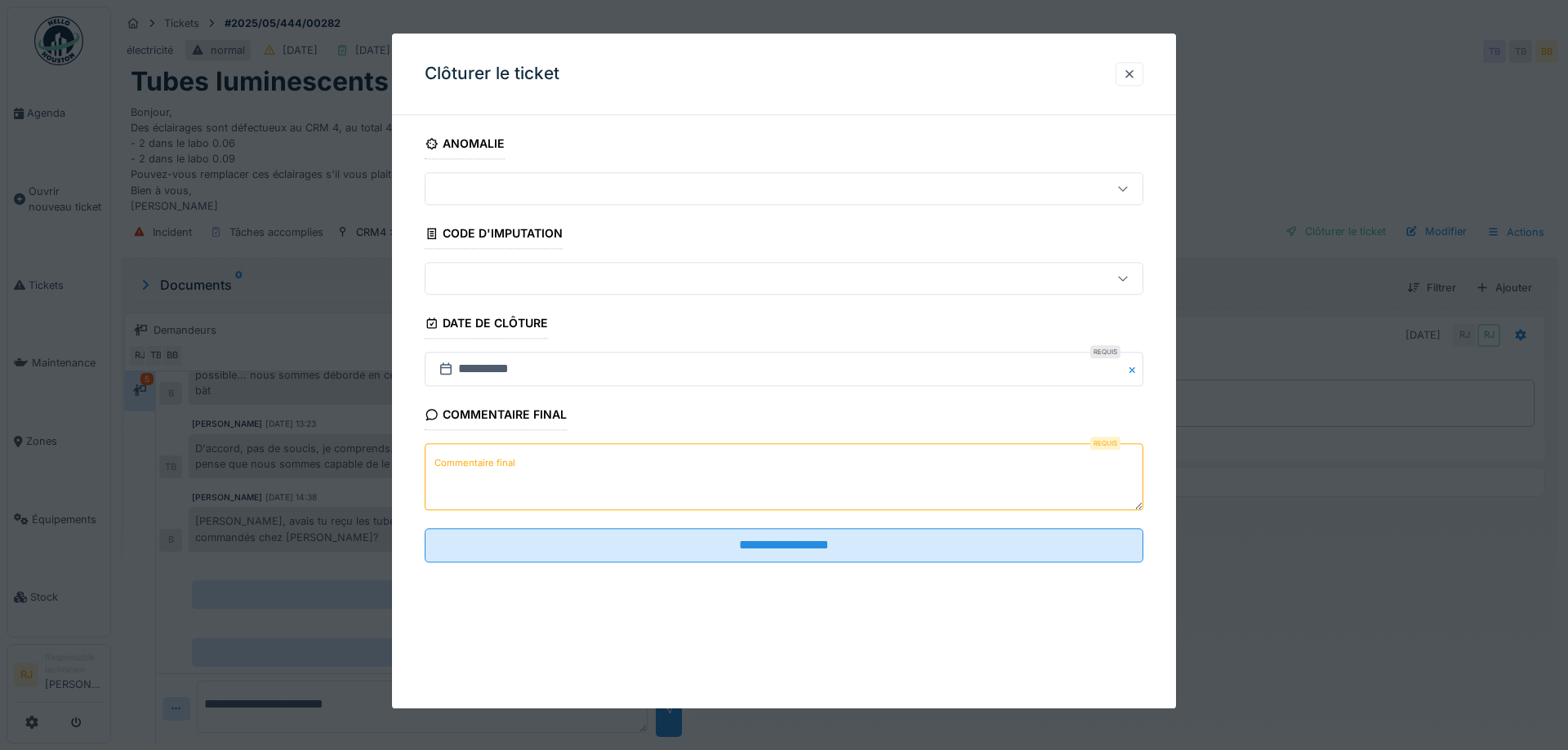
click at [643, 463] on textarea "Commentaire final" at bounding box center [784, 477] width 718 height 67
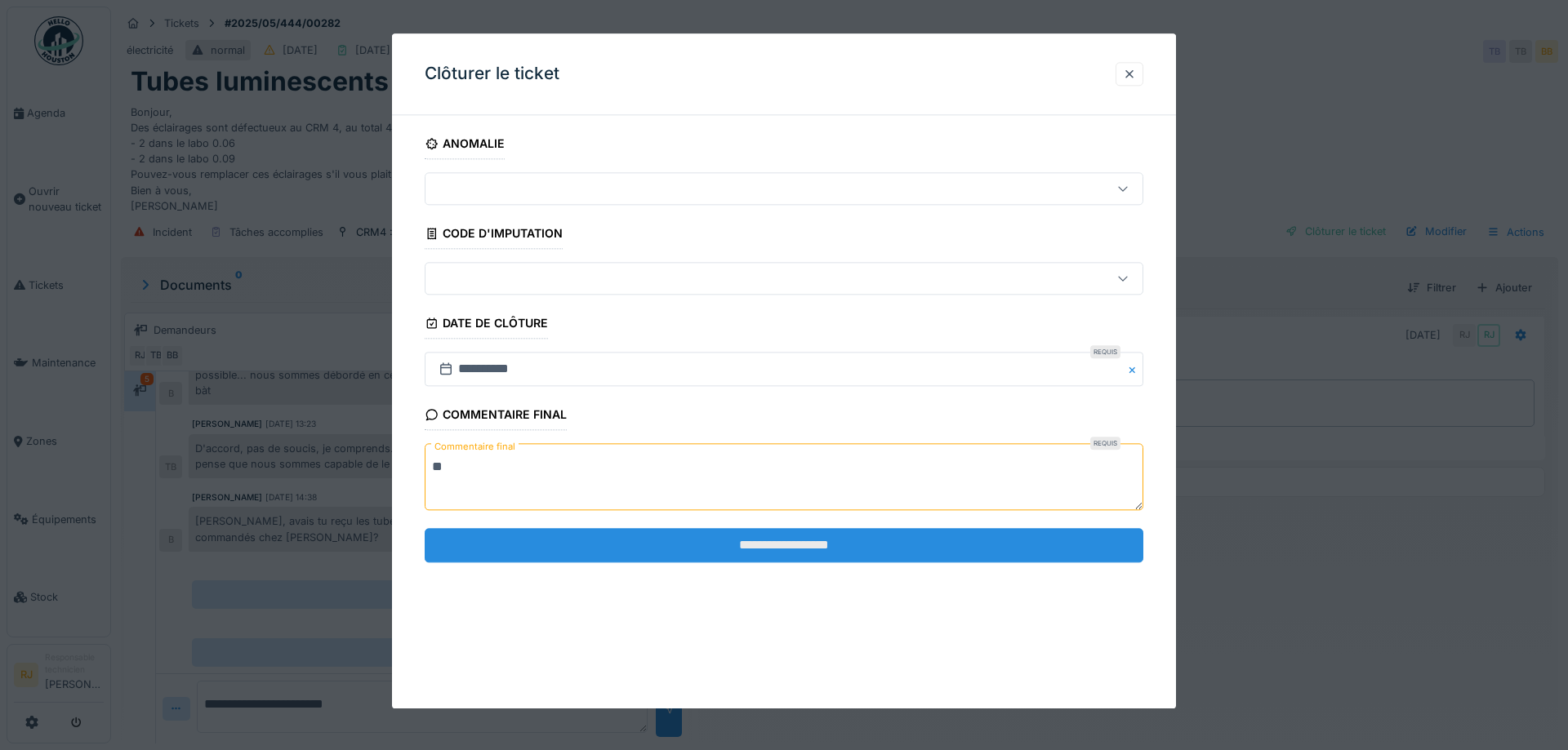
type textarea "**"
click at [716, 556] on input "**********" at bounding box center [784, 545] width 718 height 35
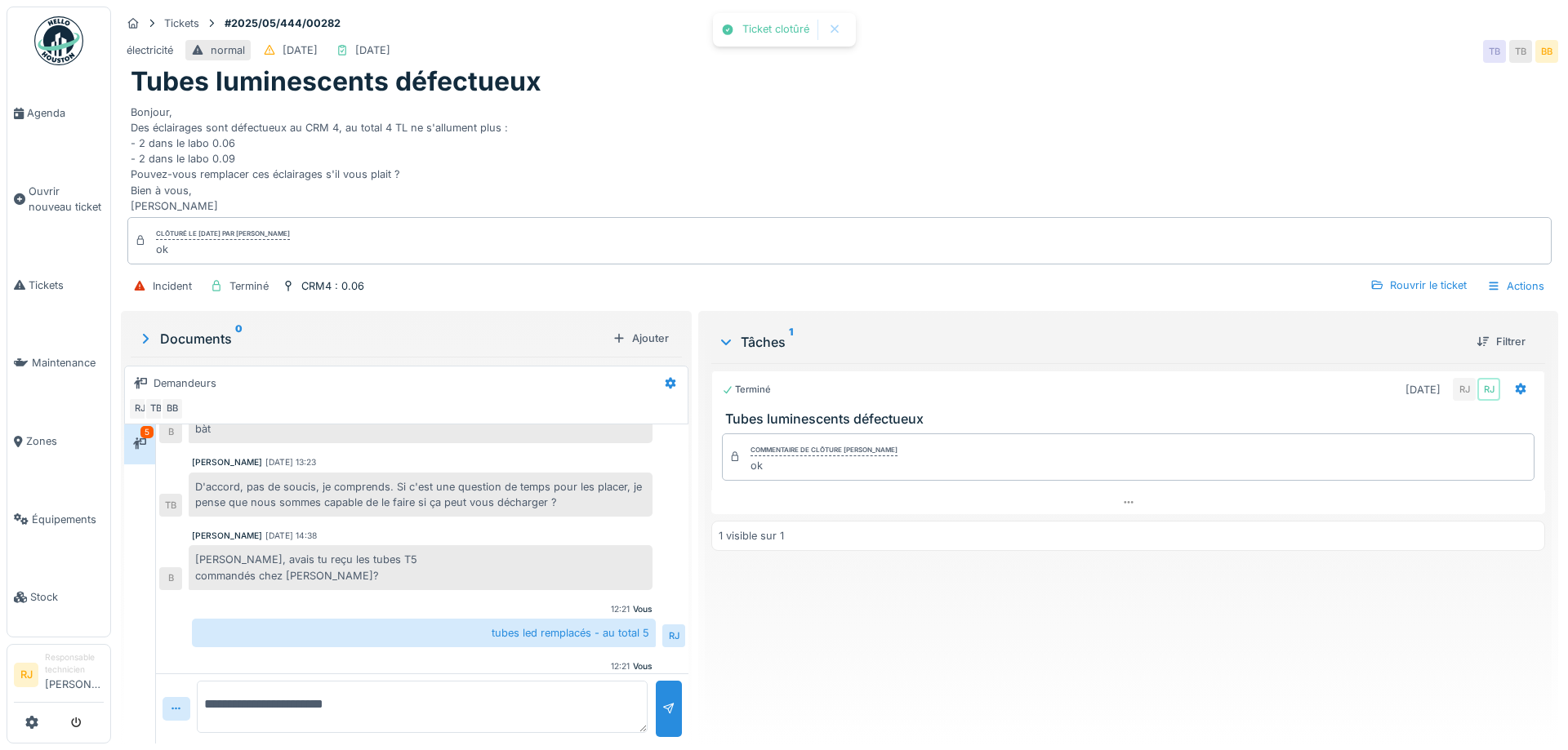
scroll to position [430, 0]
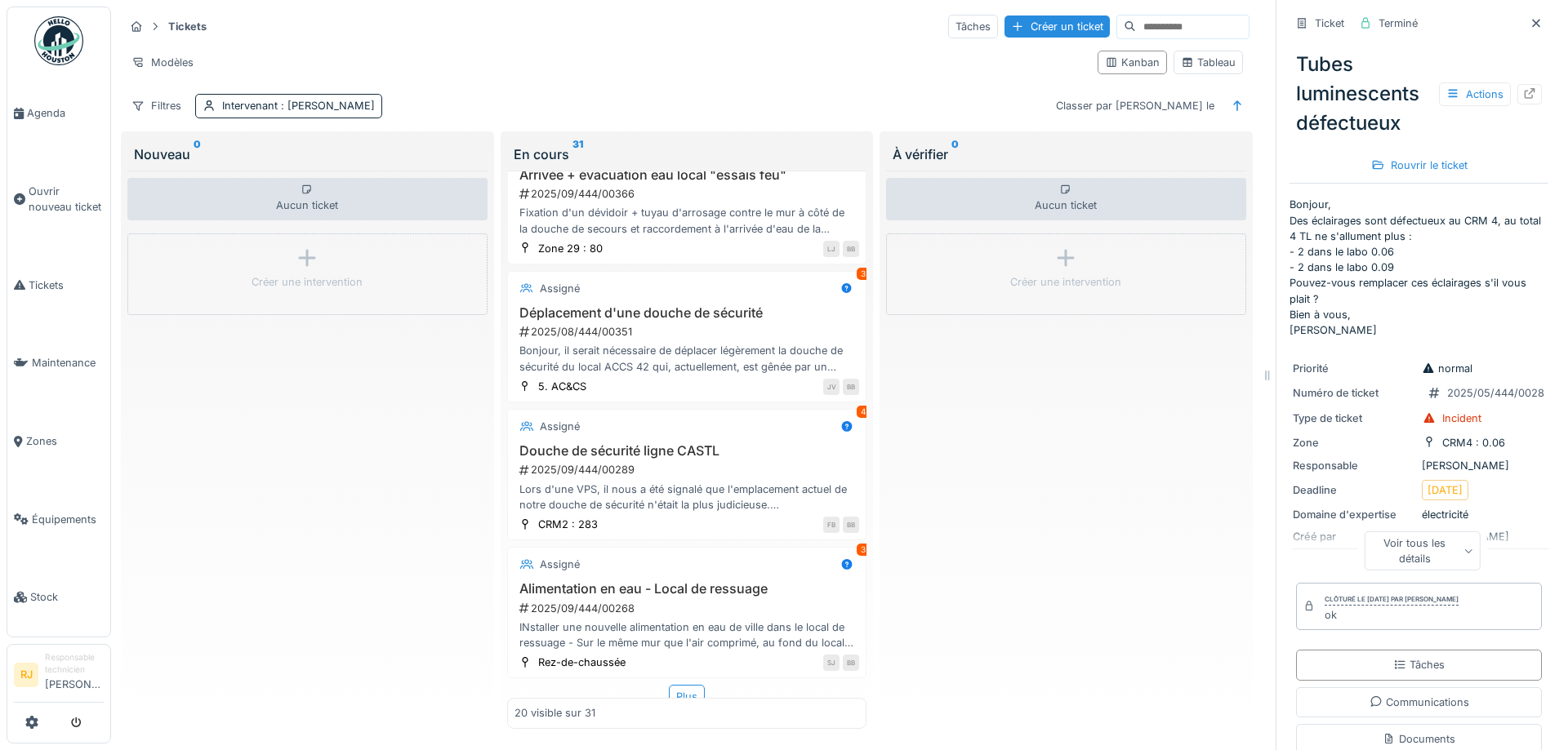
scroll to position [2291, 0]
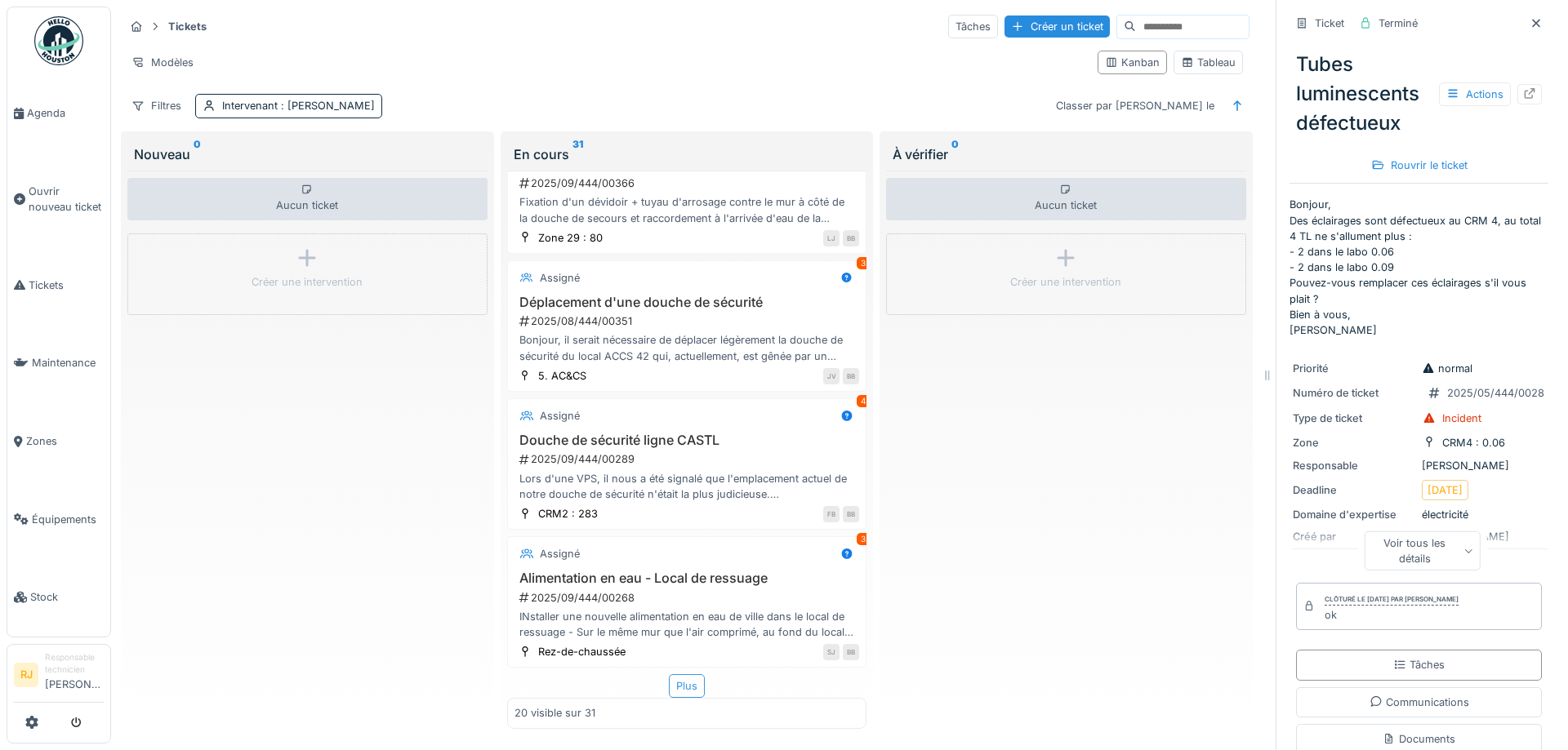
click at [695, 679] on div "Plus" at bounding box center [687, 686] width 36 height 24
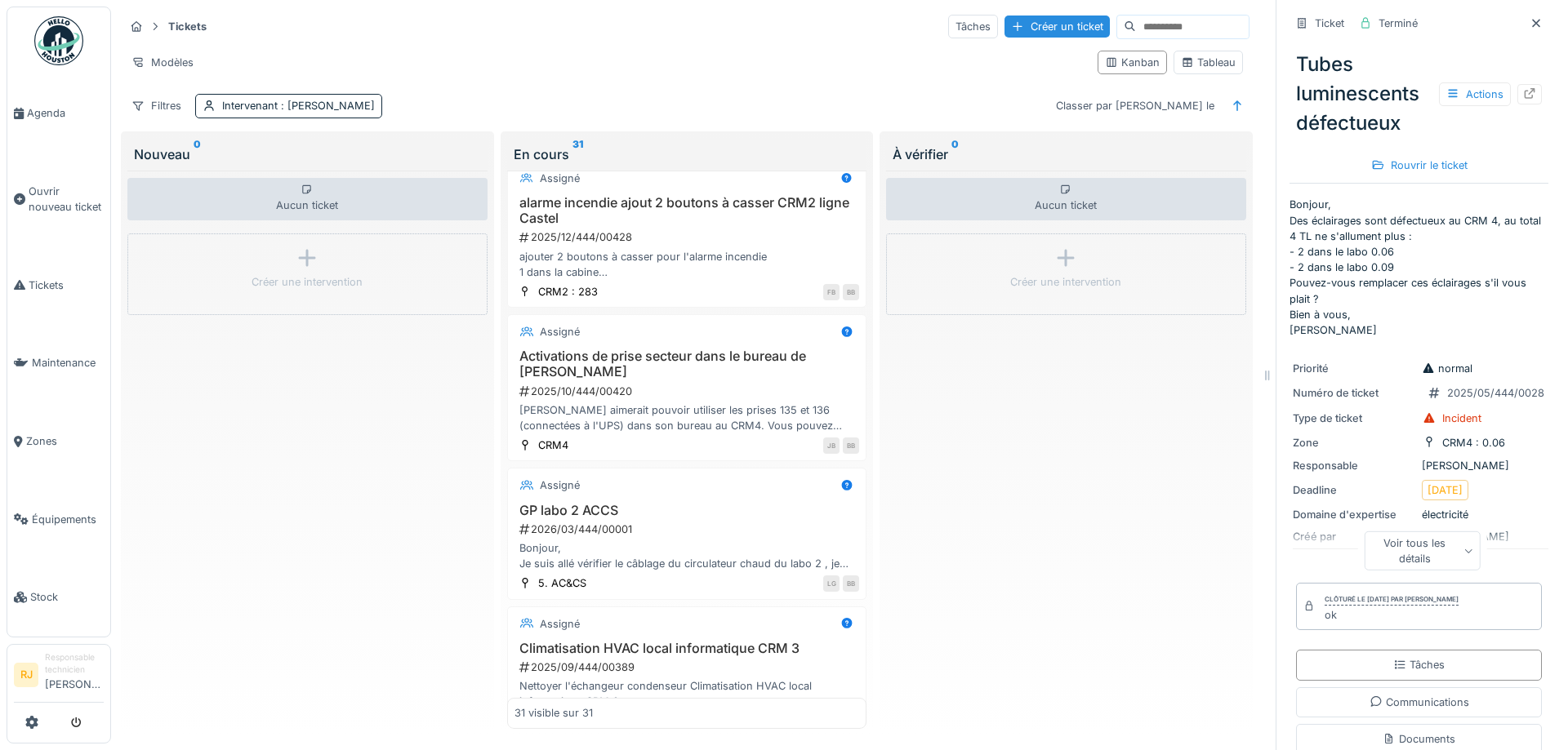
scroll to position [1543, 0]
